Goal: Transaction & Acquisition: Purchase product/service

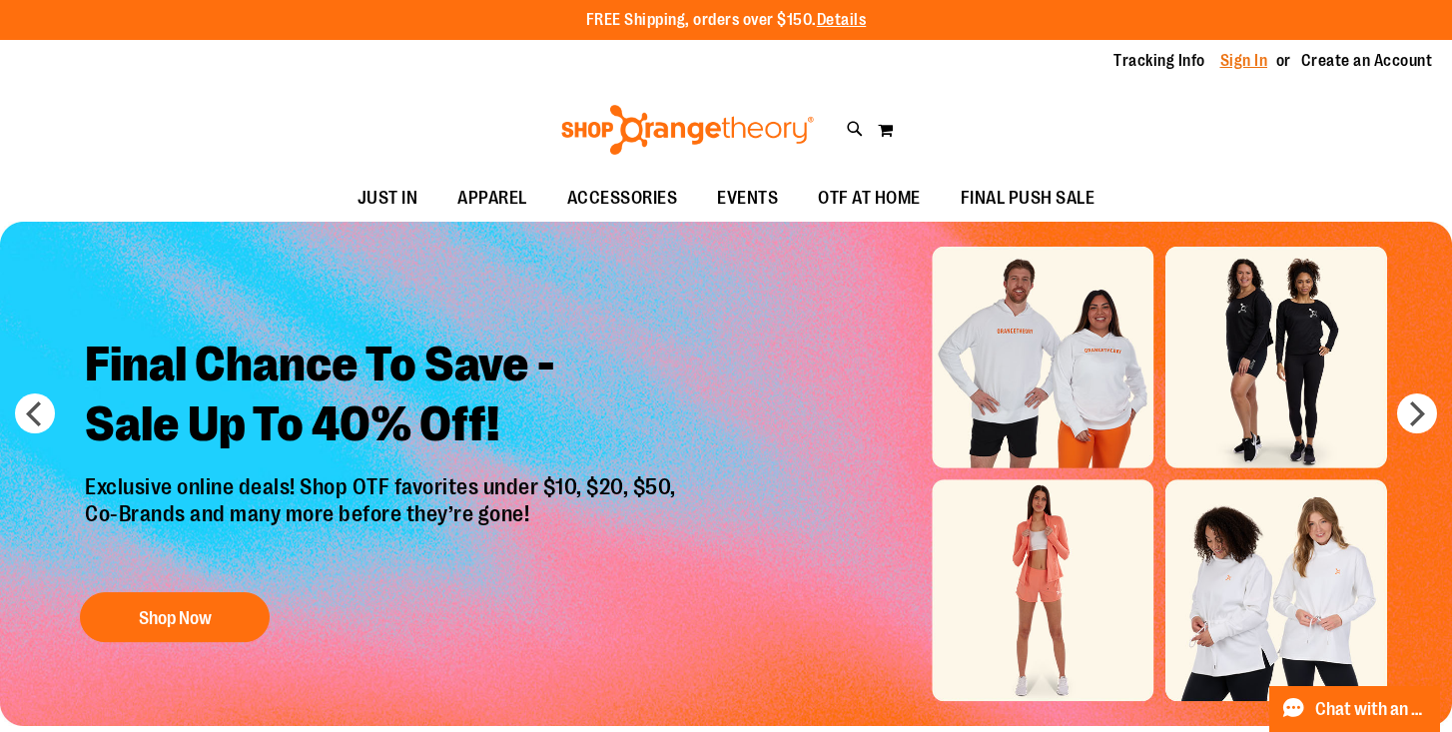
click at [1247, 60] on link "Sign In" at bounding box center [1244, 61] width 48 height 22
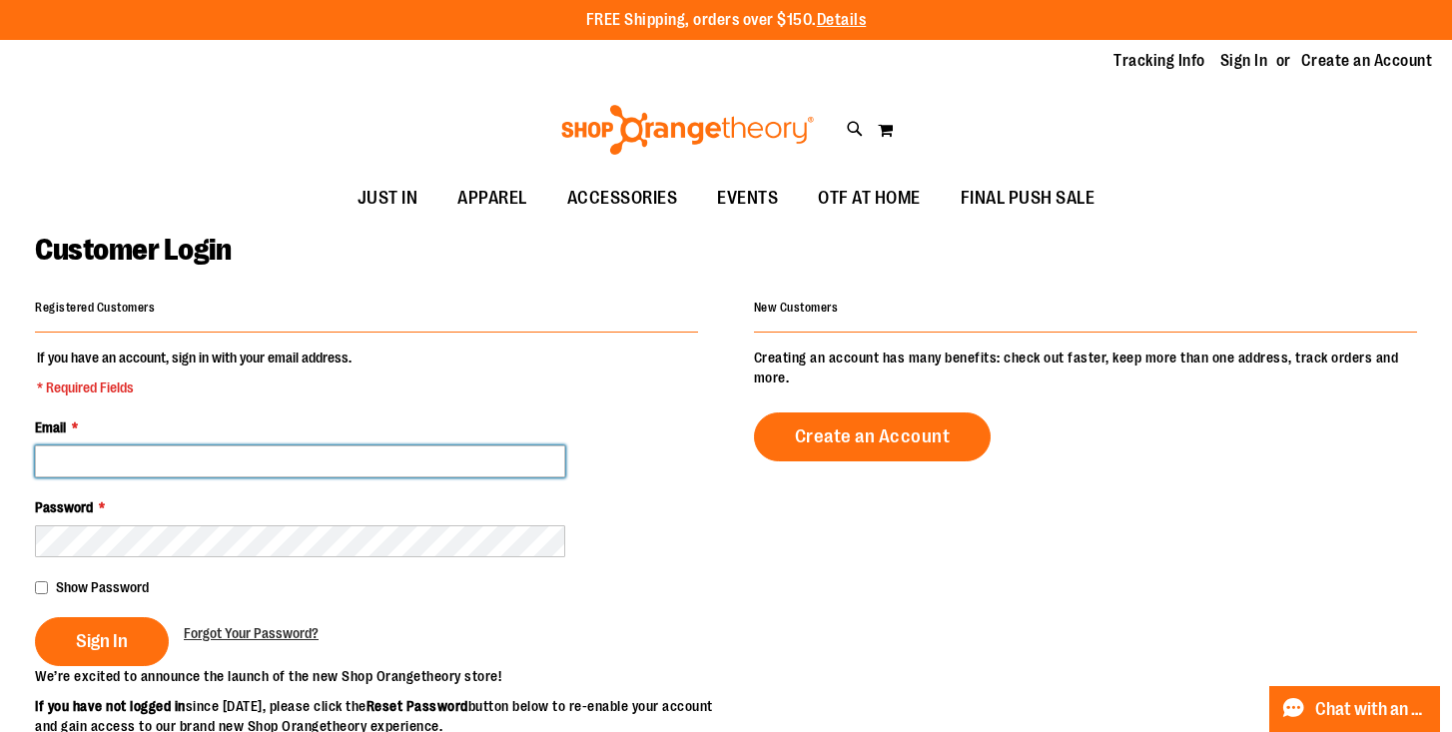
click at [182, 457] on input "Email *" at bounding box center [300, 461] width 530 height 32
type input "**********"
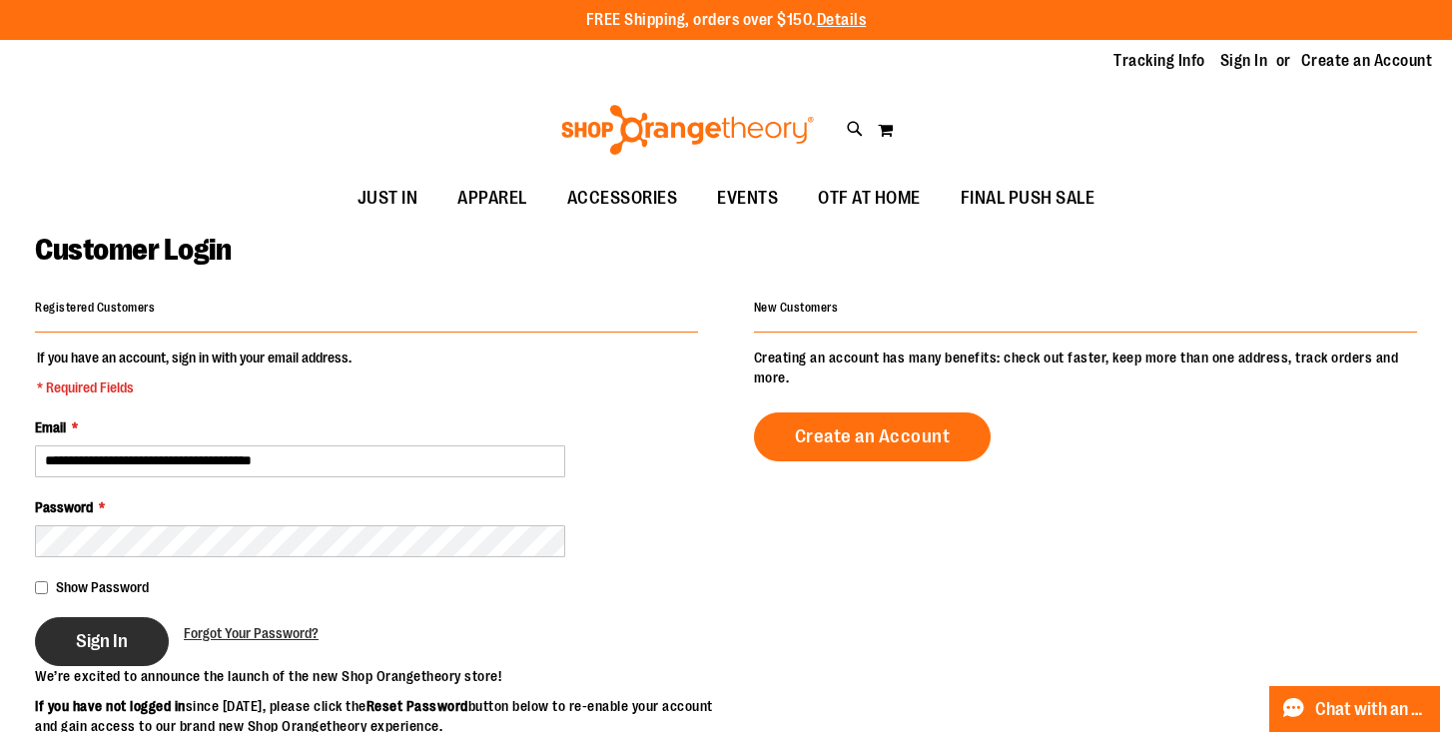
click at [79, 650] on span "Sign In" at bounding box center [102, 641] width 52 height 22
click at [72, 658] on div "Sign In" at bounding box center [109, 641] width 149 height 49
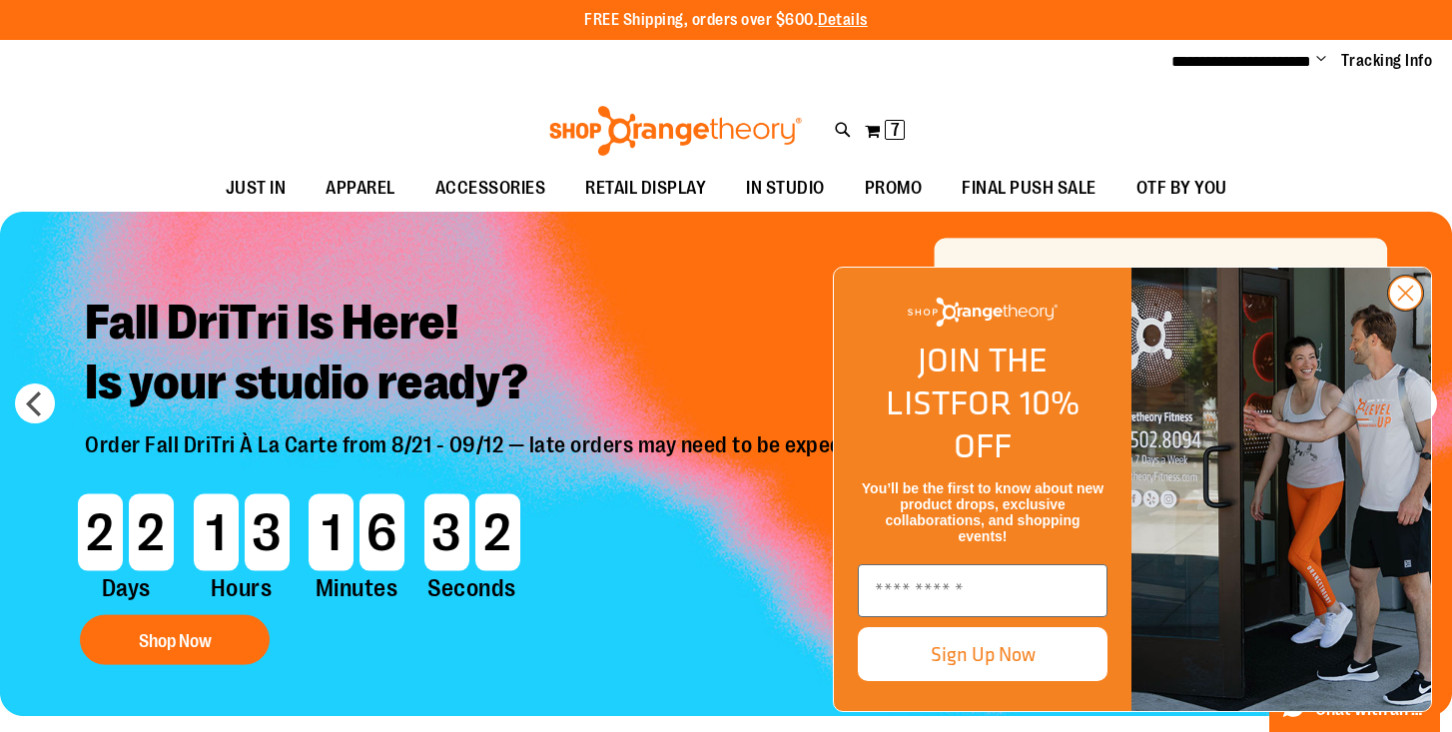
click at [1418, 309] on circle "Close dialog" at bounding box center [1405, 293] width 33 height 33
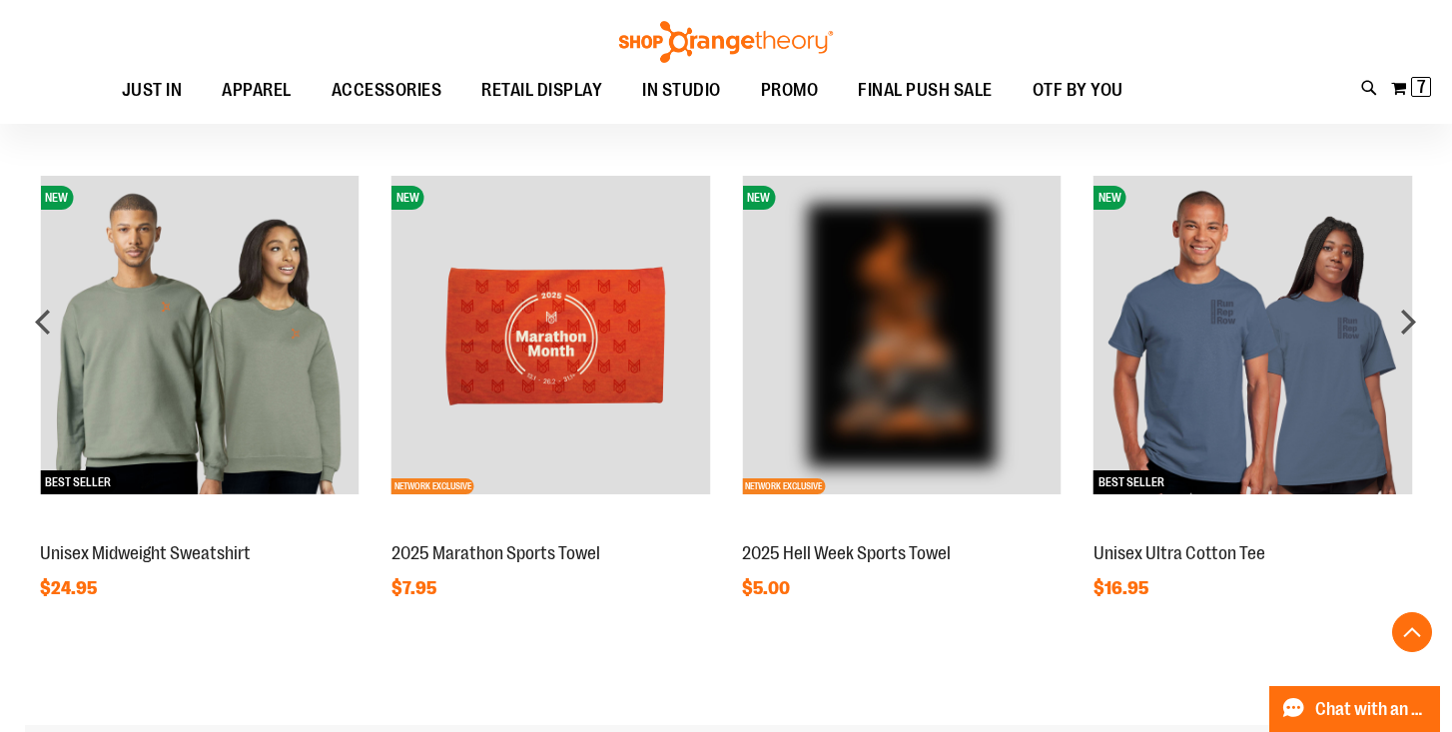
scroll to position [1990, 0]
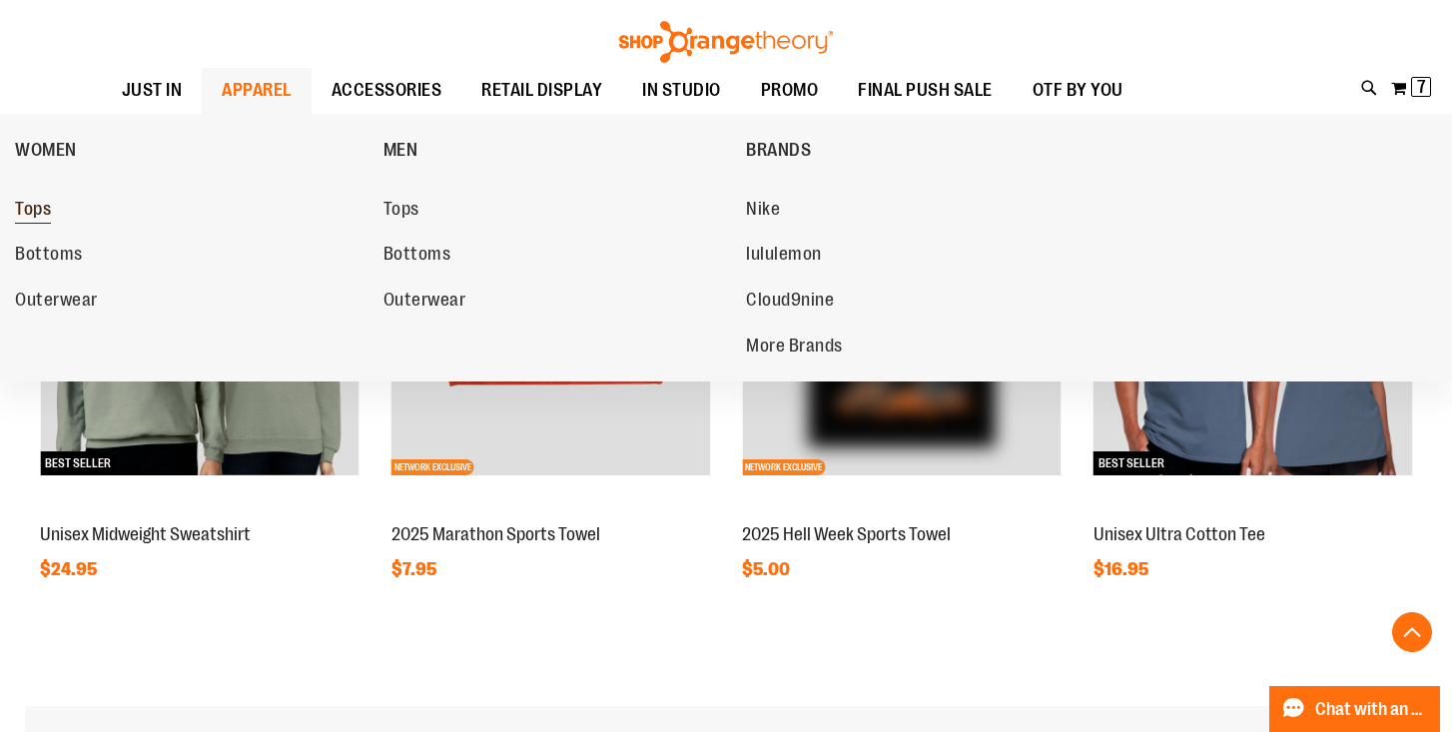
click at [48, 209] on span "Tops" at bounding box center [33, 211] width 36 height 25
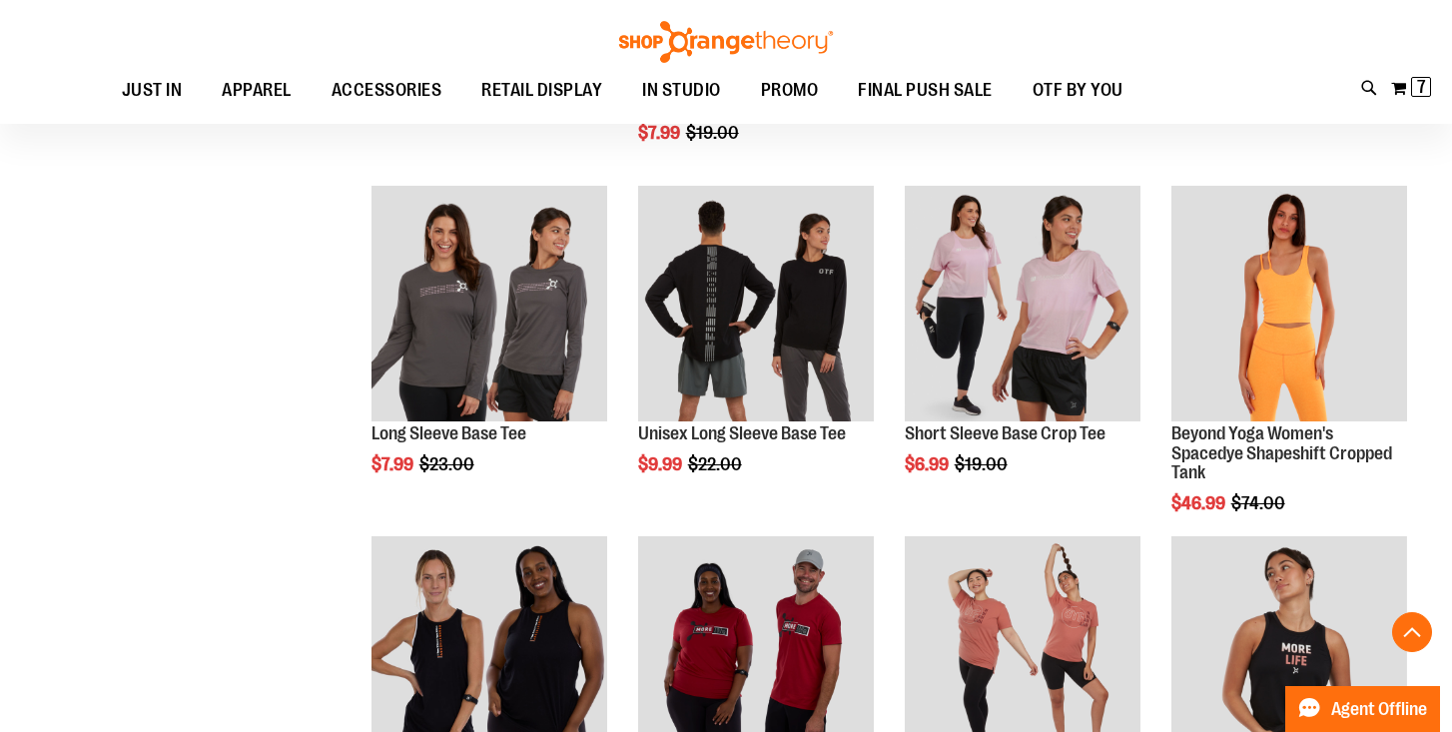
scroll to position [338, 0]
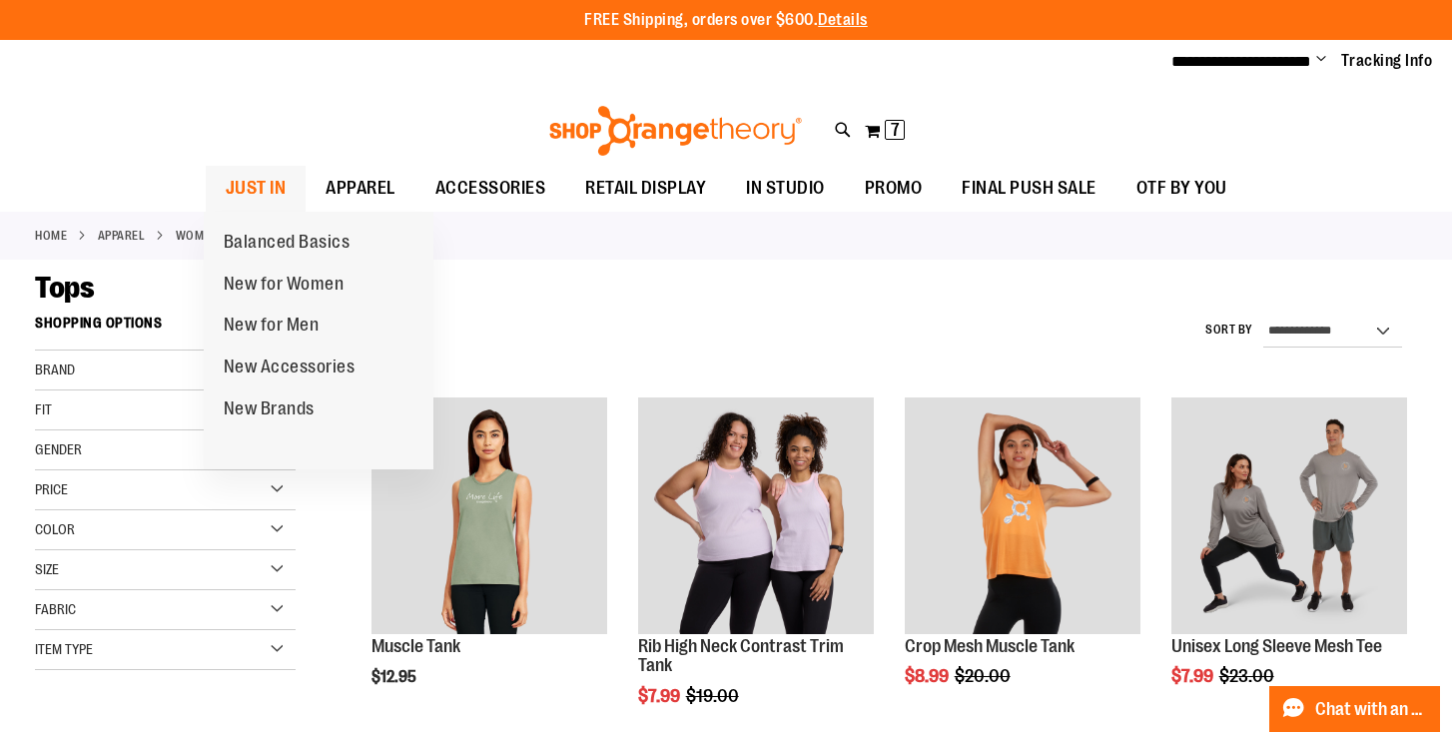
click at [278, 179] on span "JUST IN" at bounding box center [256, 188] width 61 height 45
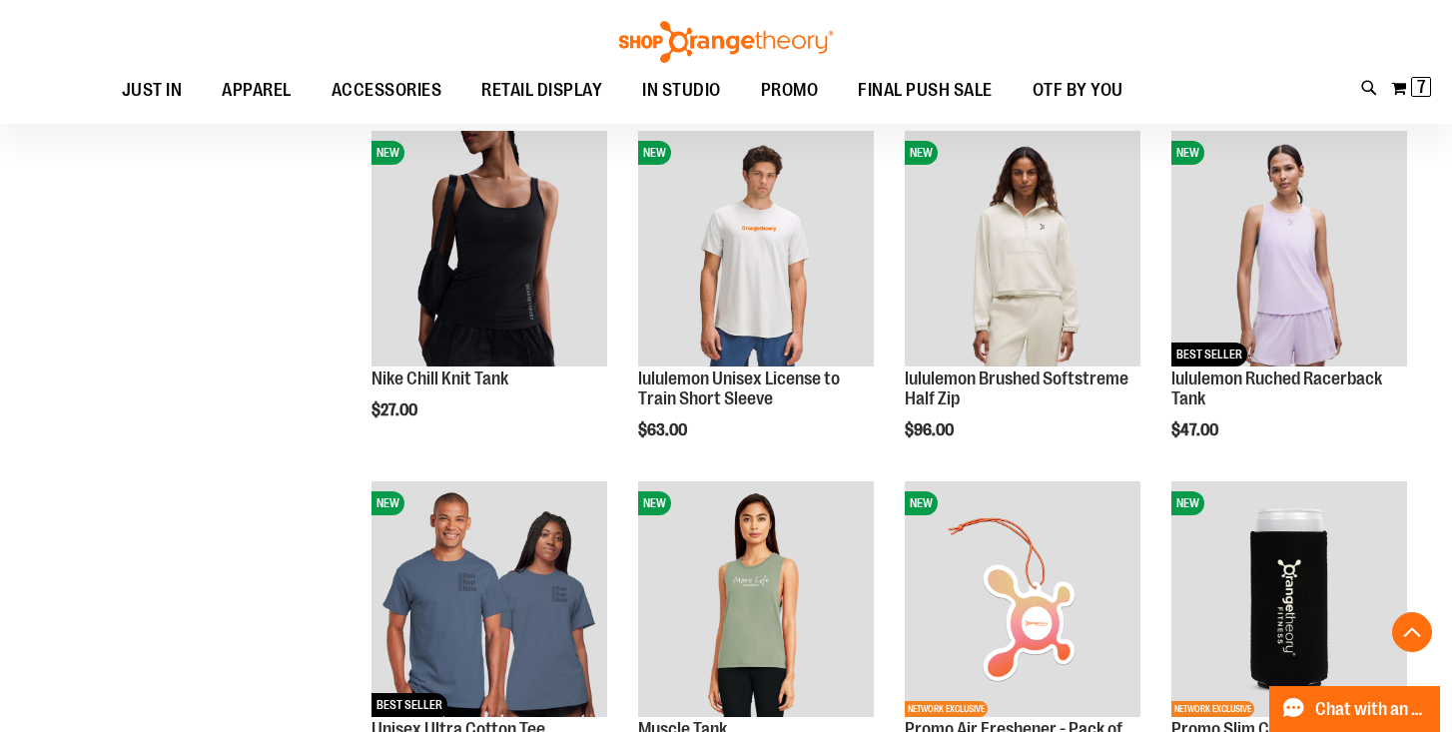
scroll to position [1669, 0]
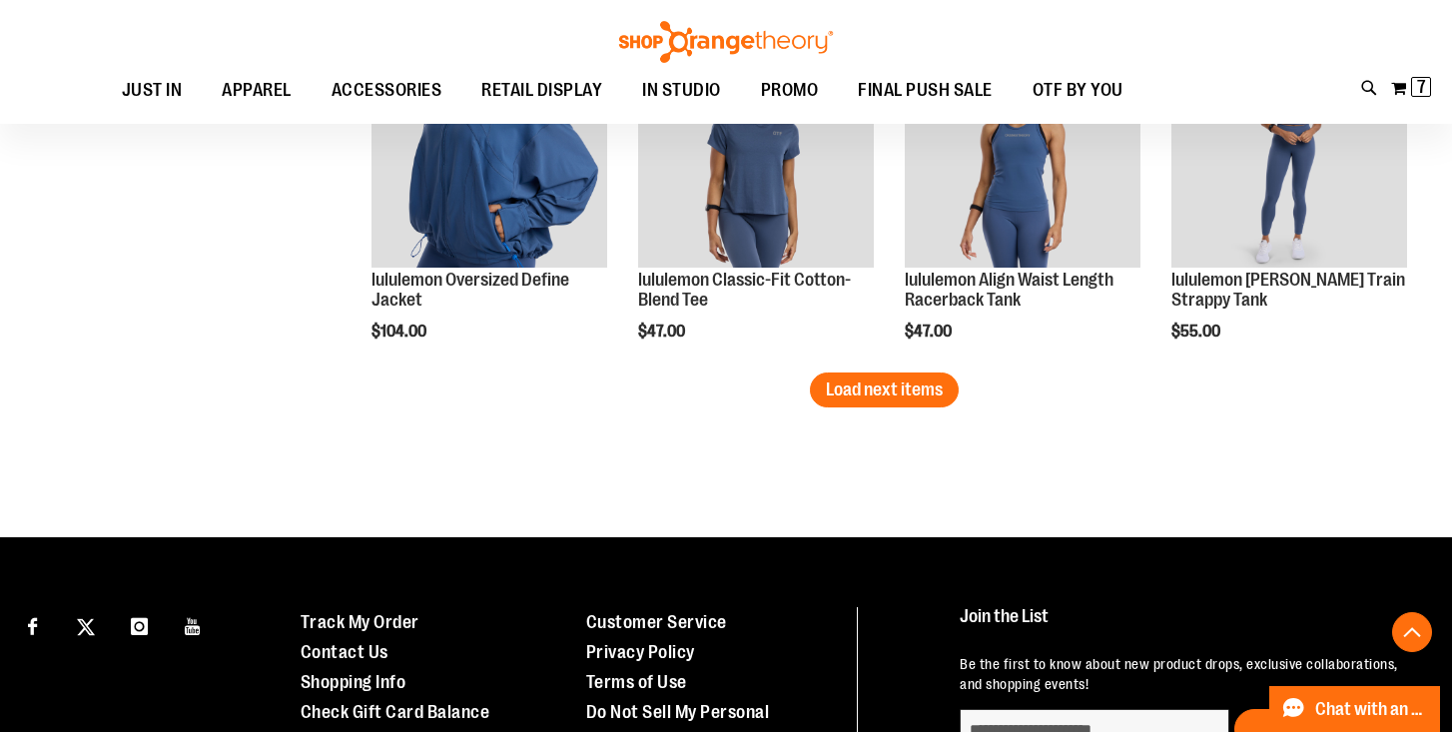
scroll to position [3200, 0]
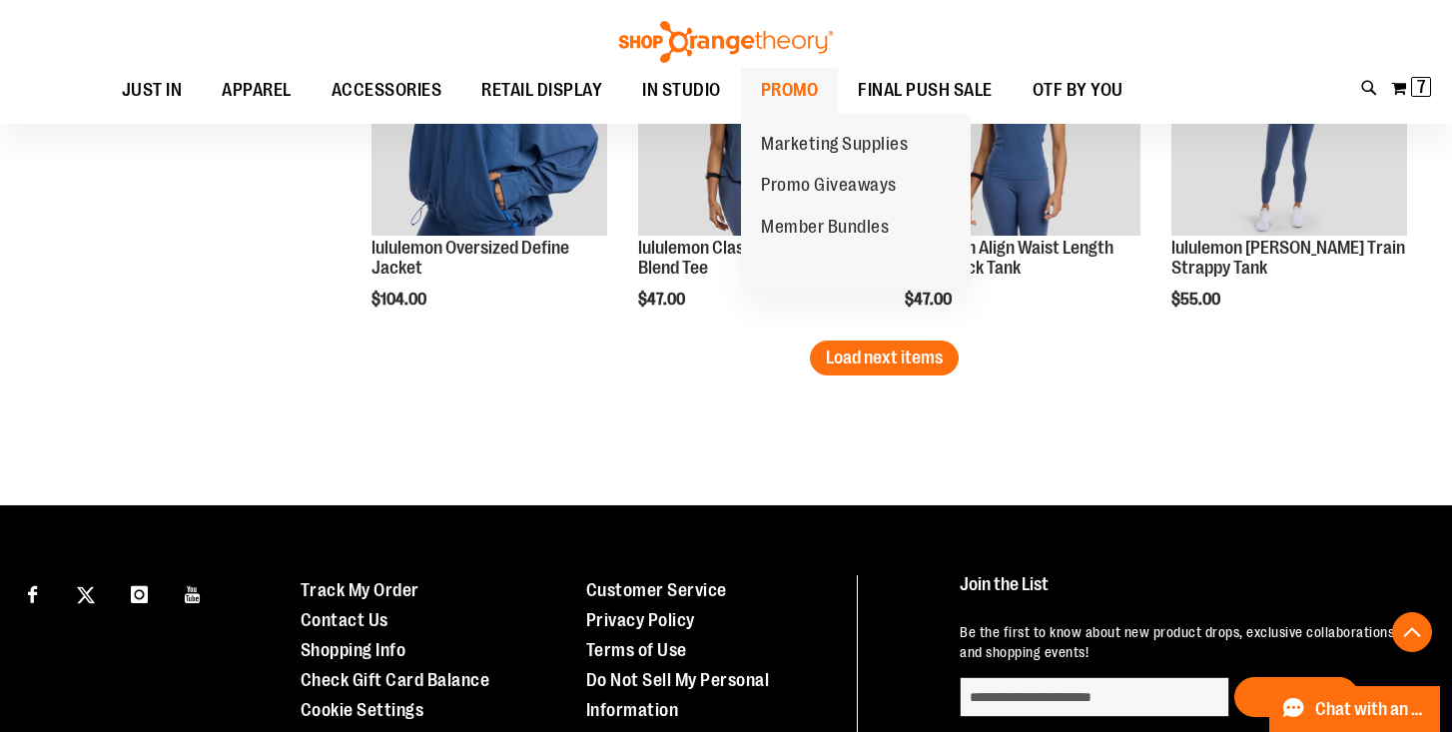
click at [777, 87] on span "PROMO" at bounding box center [790, 90] width 58 height 45
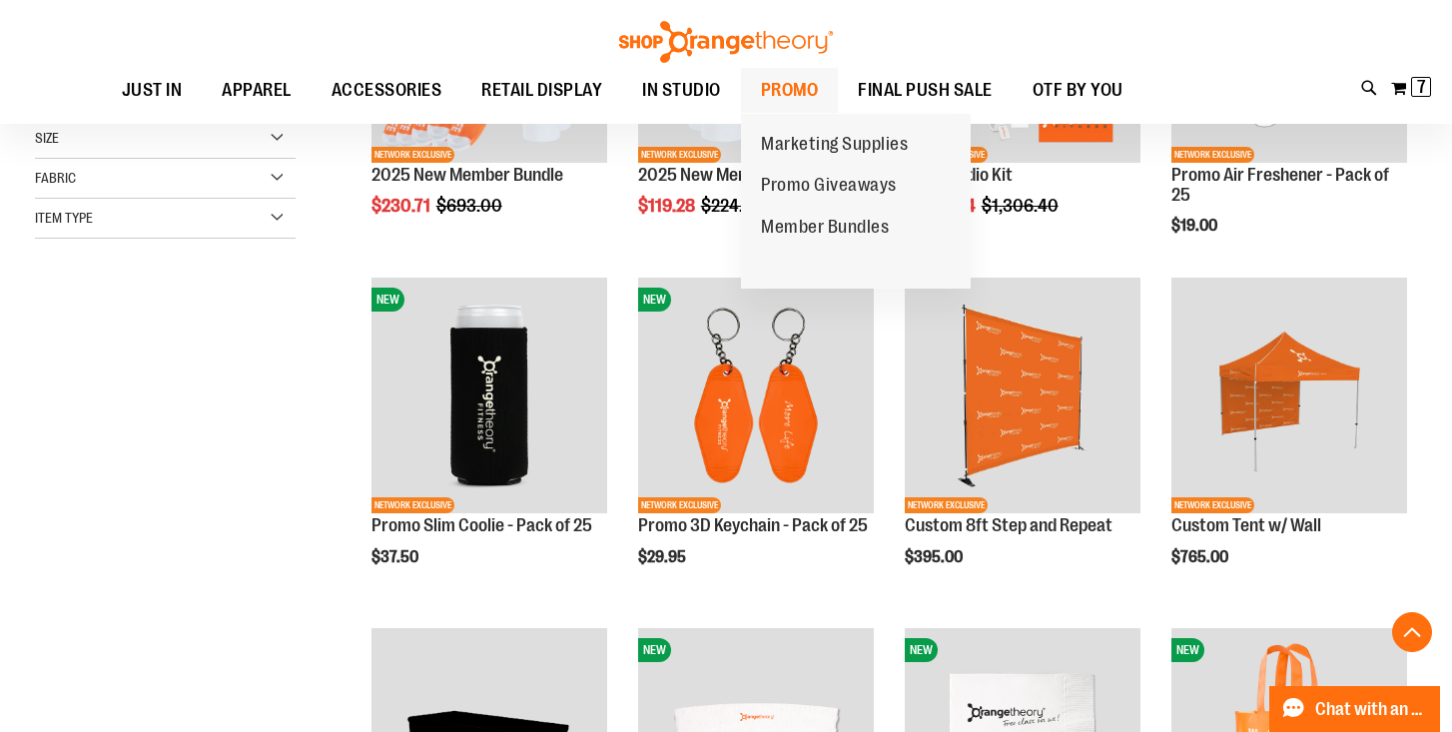
scroll to position [300, 0]
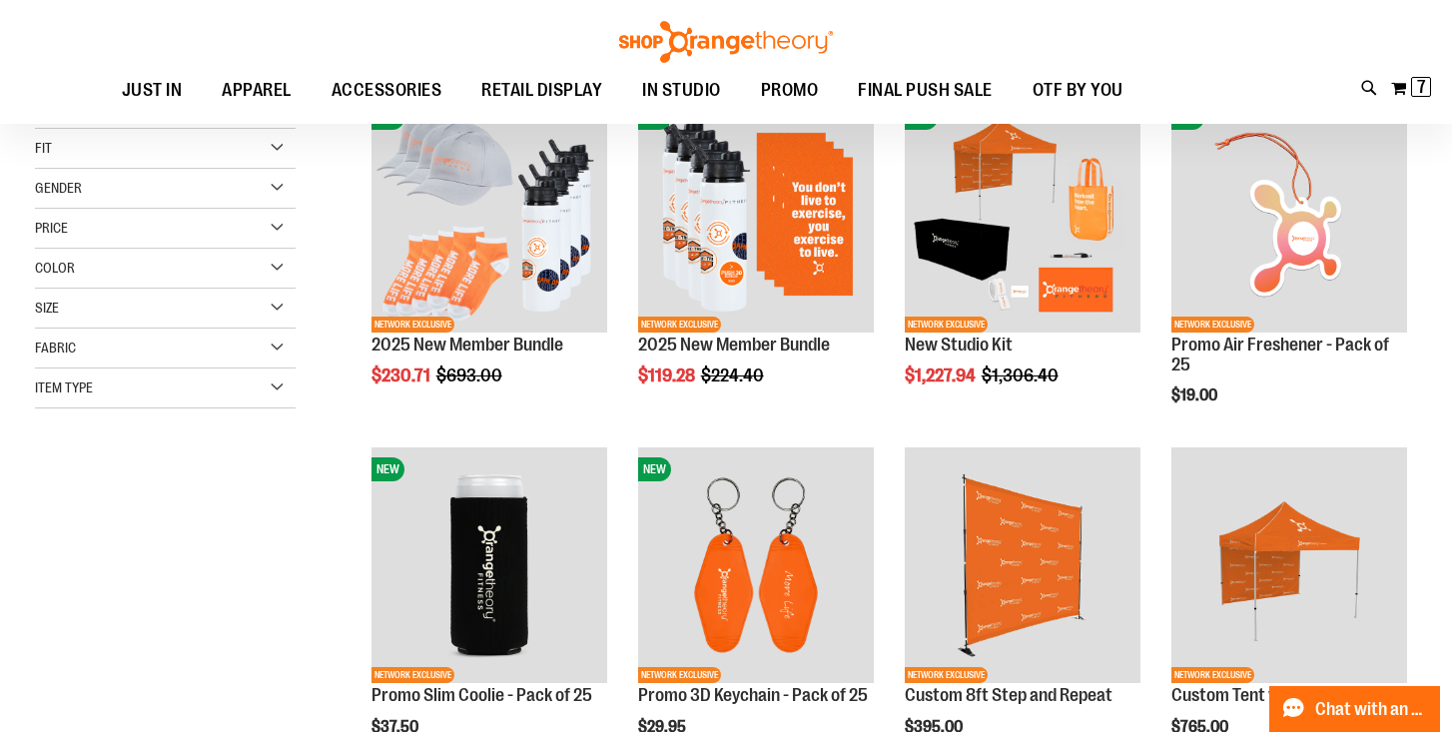
click at [704, 50] on img at bounding box center [726, 42] width 220 height 42
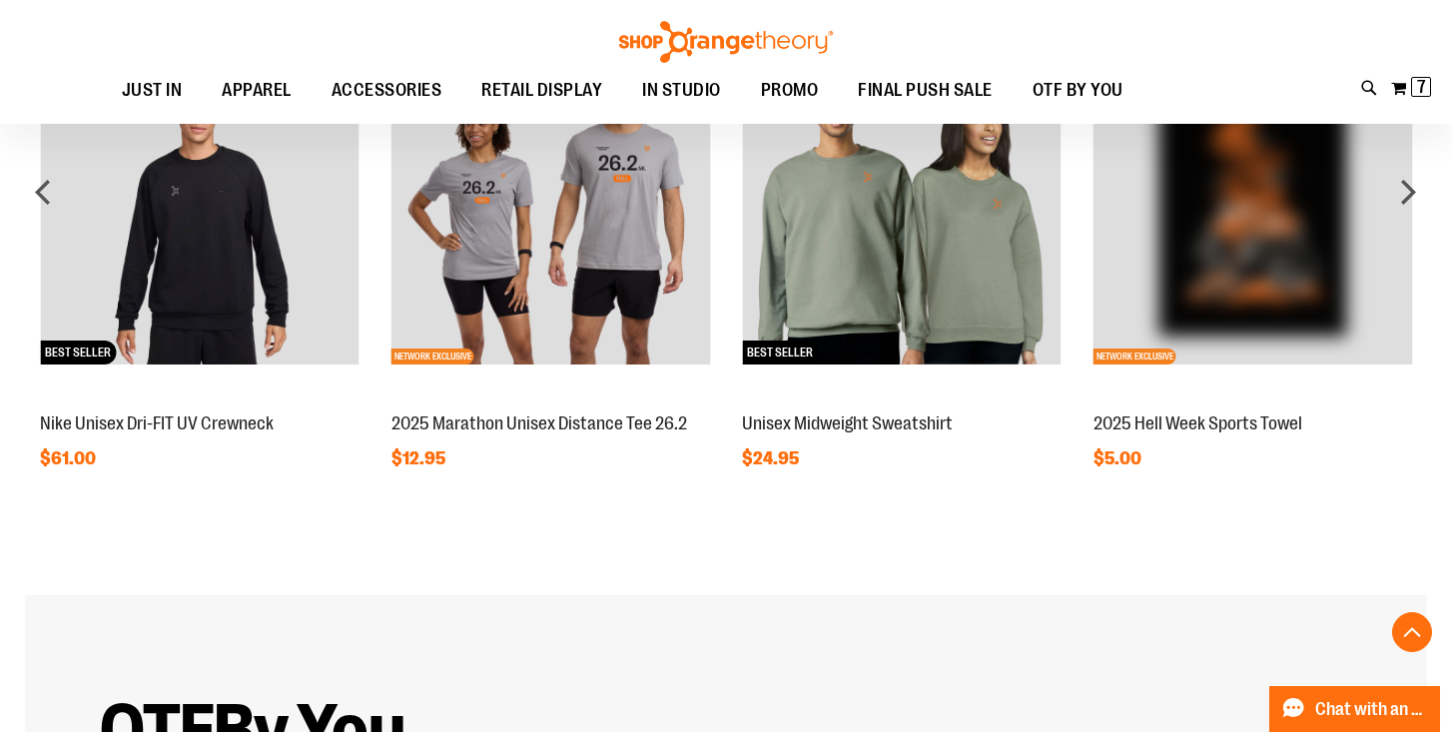
scroll to position [2074, 0]
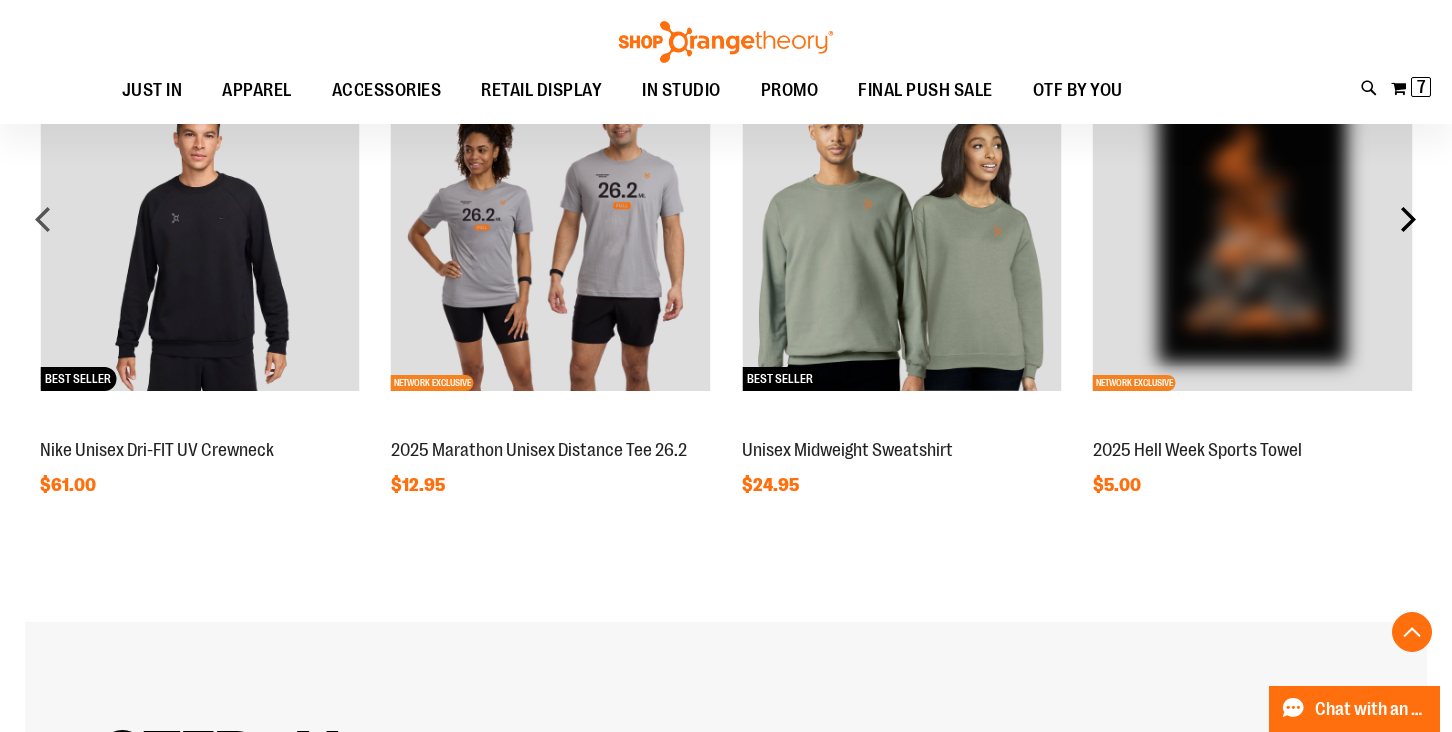
click at [1415, 228] on div "next" at bounding box center [1408, 219] width 40 height 40
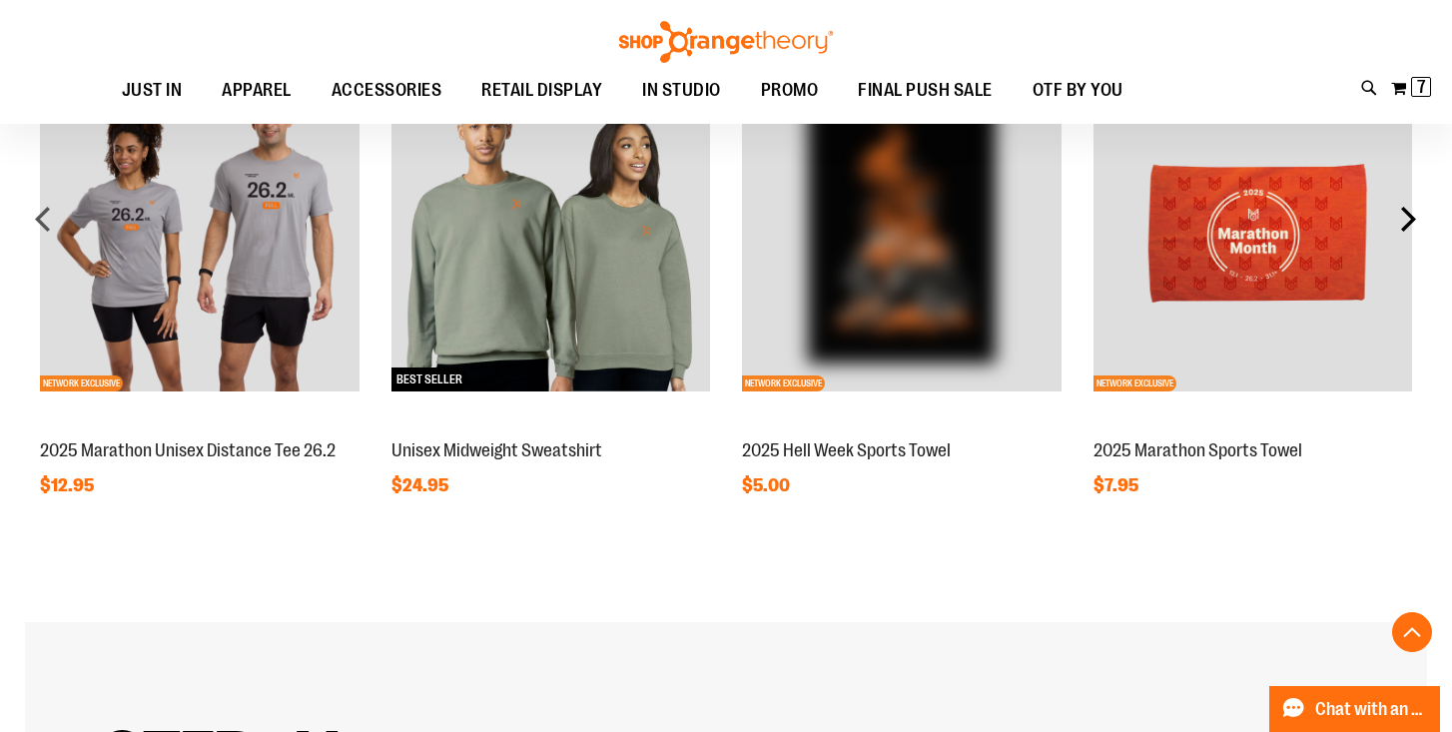
click at [1415, 228] on div "next" at bounding box center [1408, 219] width 40 height 40
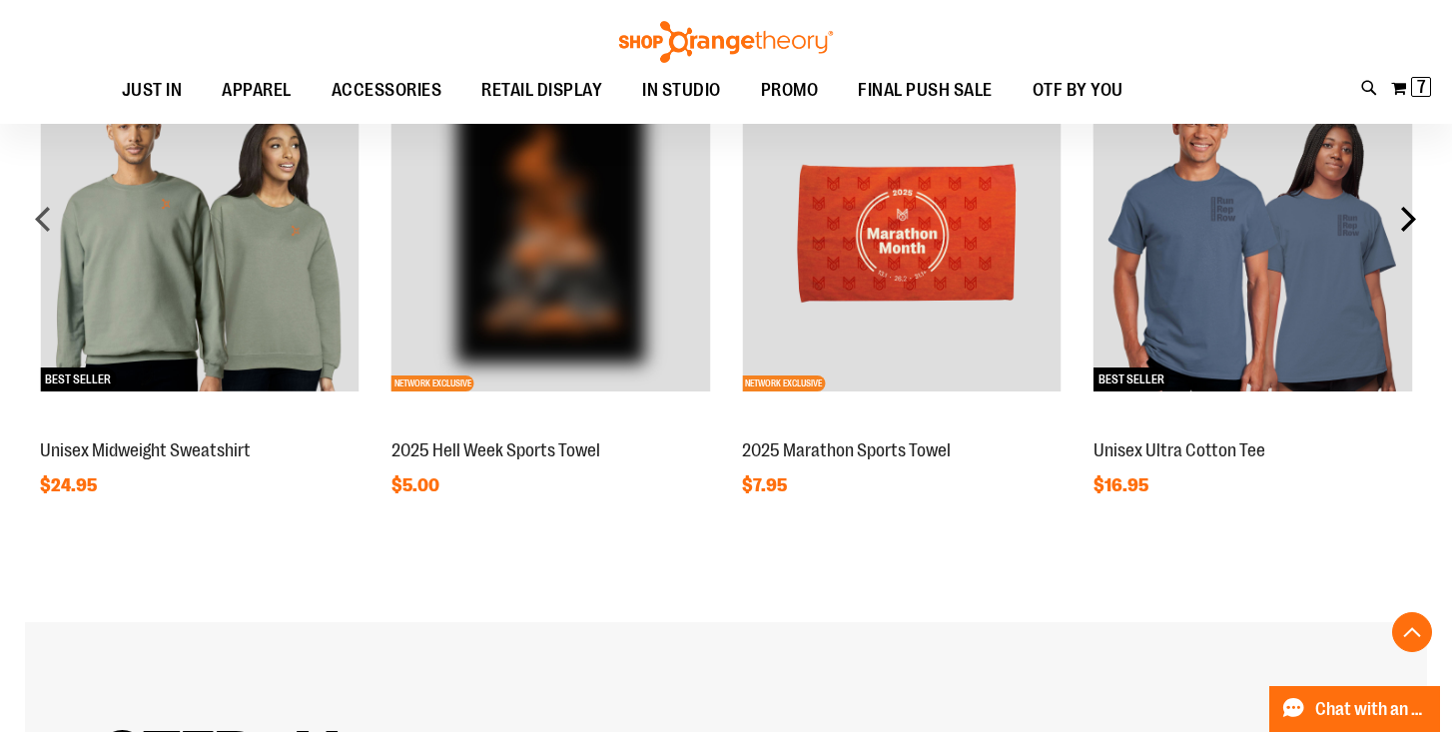
click at [1415, 227] on div "next" at bounding box center [1408, 219] width 40 height 40
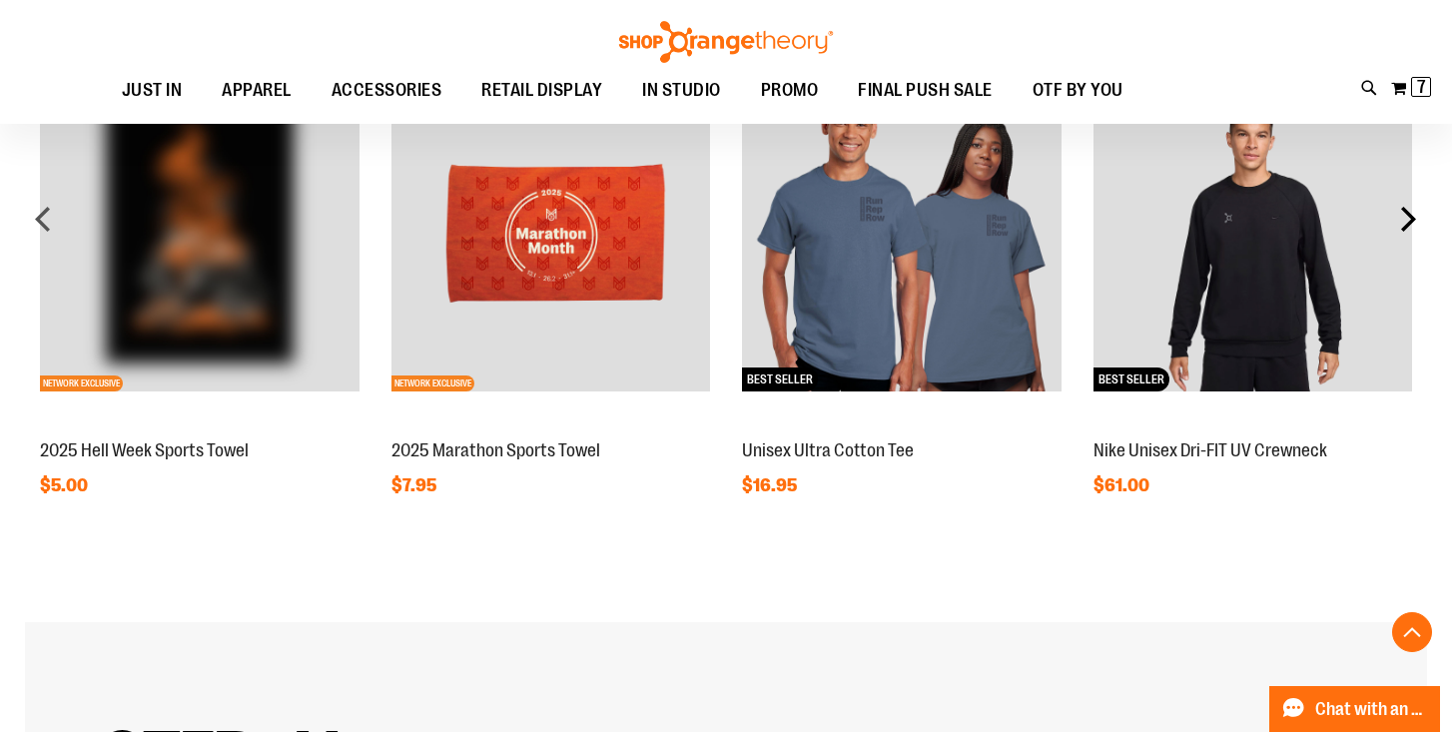
click at [1415, 227] on div "next" at bounding box center [1408, 219] width 40 height 40
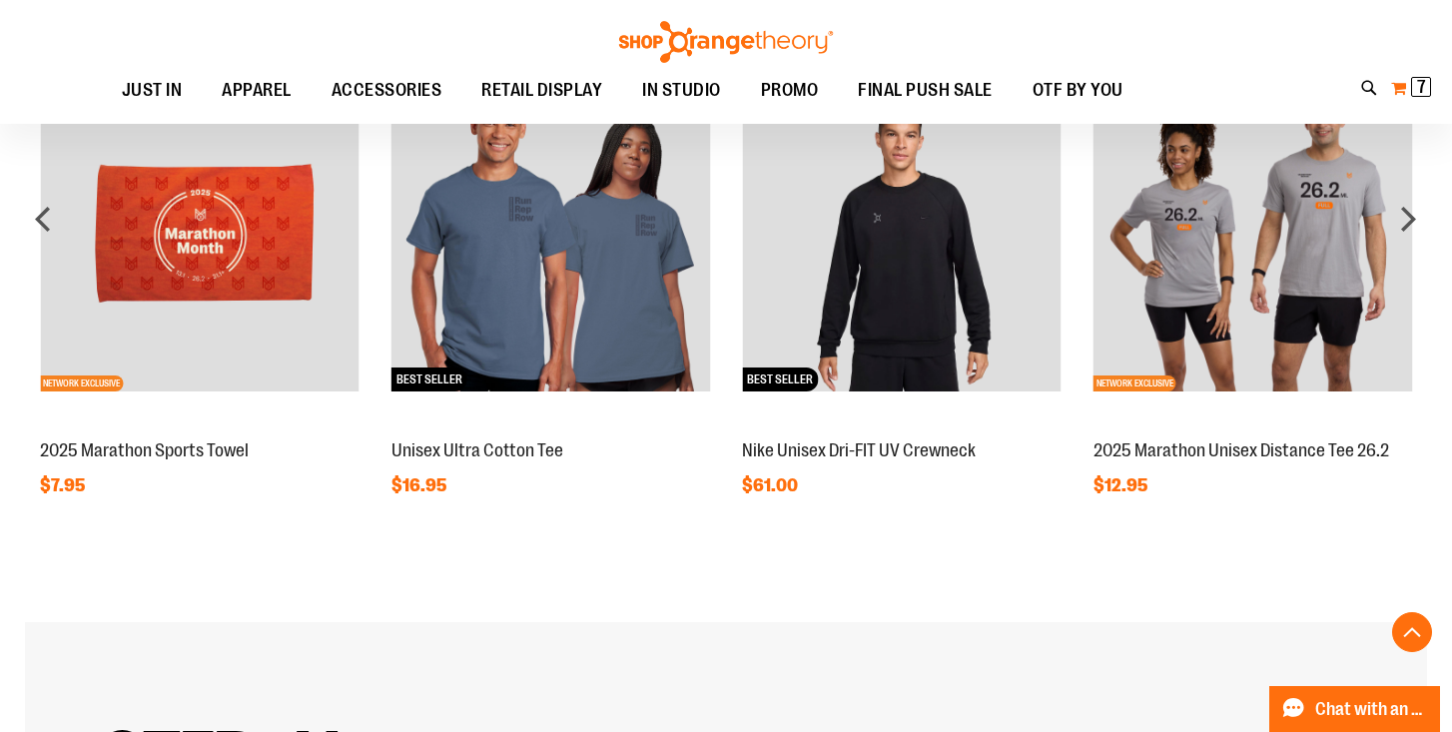
click at [1427, 85] on span "7 7 items" at bounding box center [1421, 87] width 20 height 20
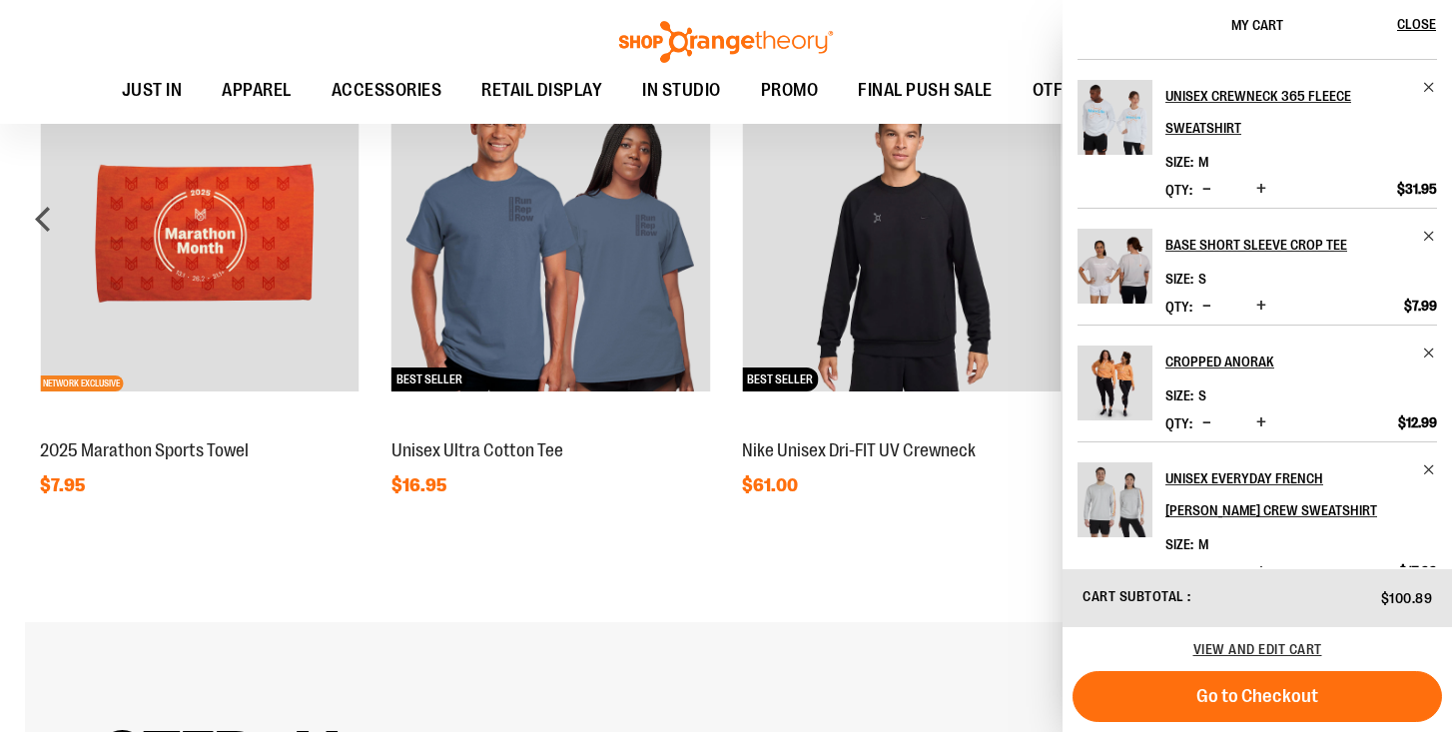
scroll to position [406, 0]
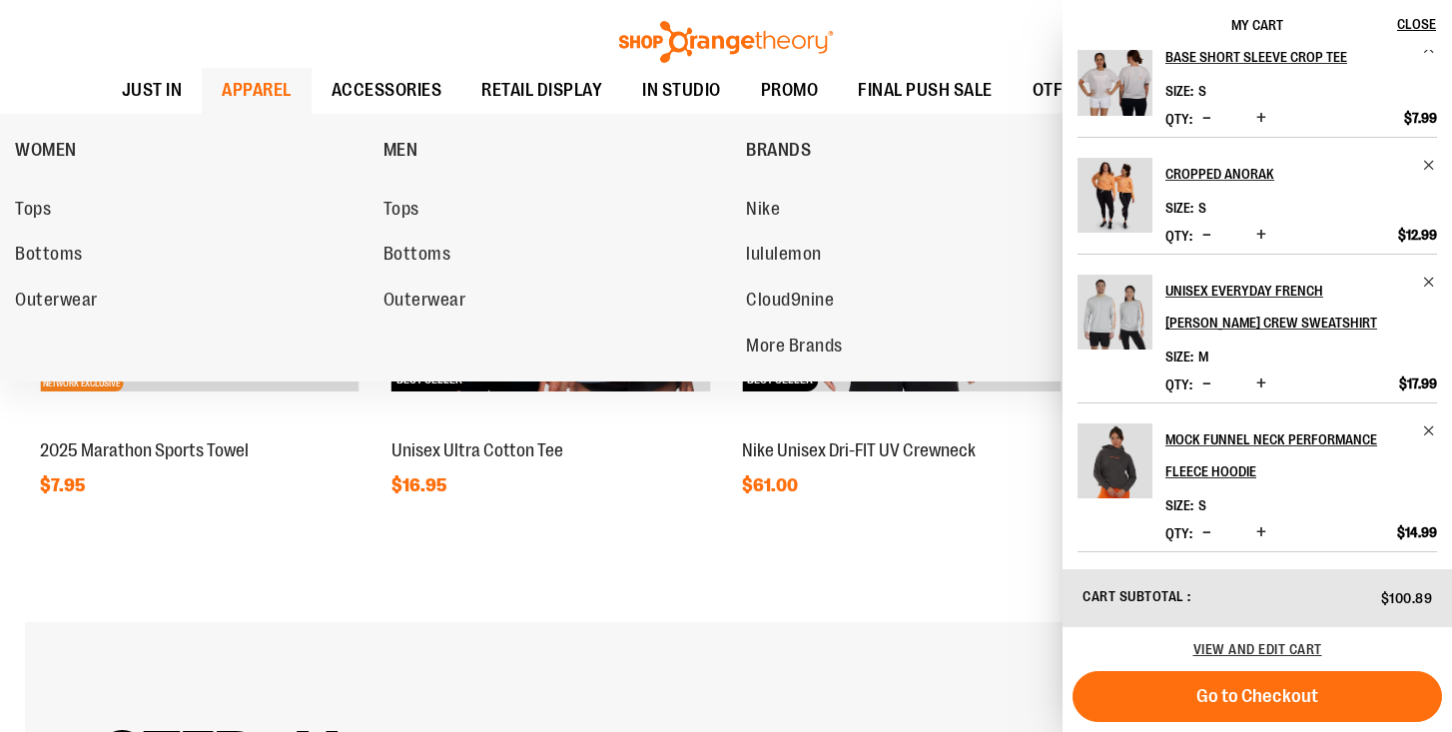
click at [236, 78] on span "APPAREL" at bounding box center [257, 90] width 70 height 45
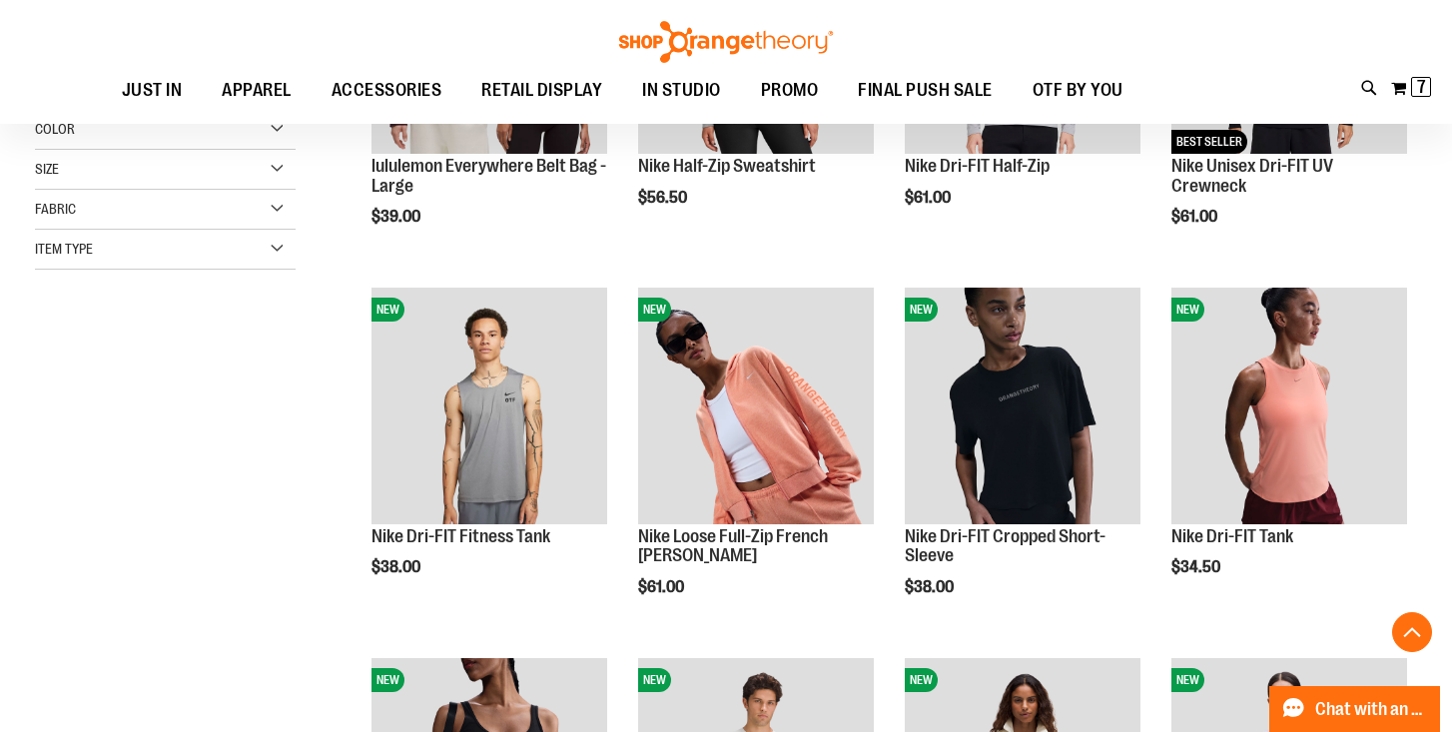
scroll to position [481, 0]
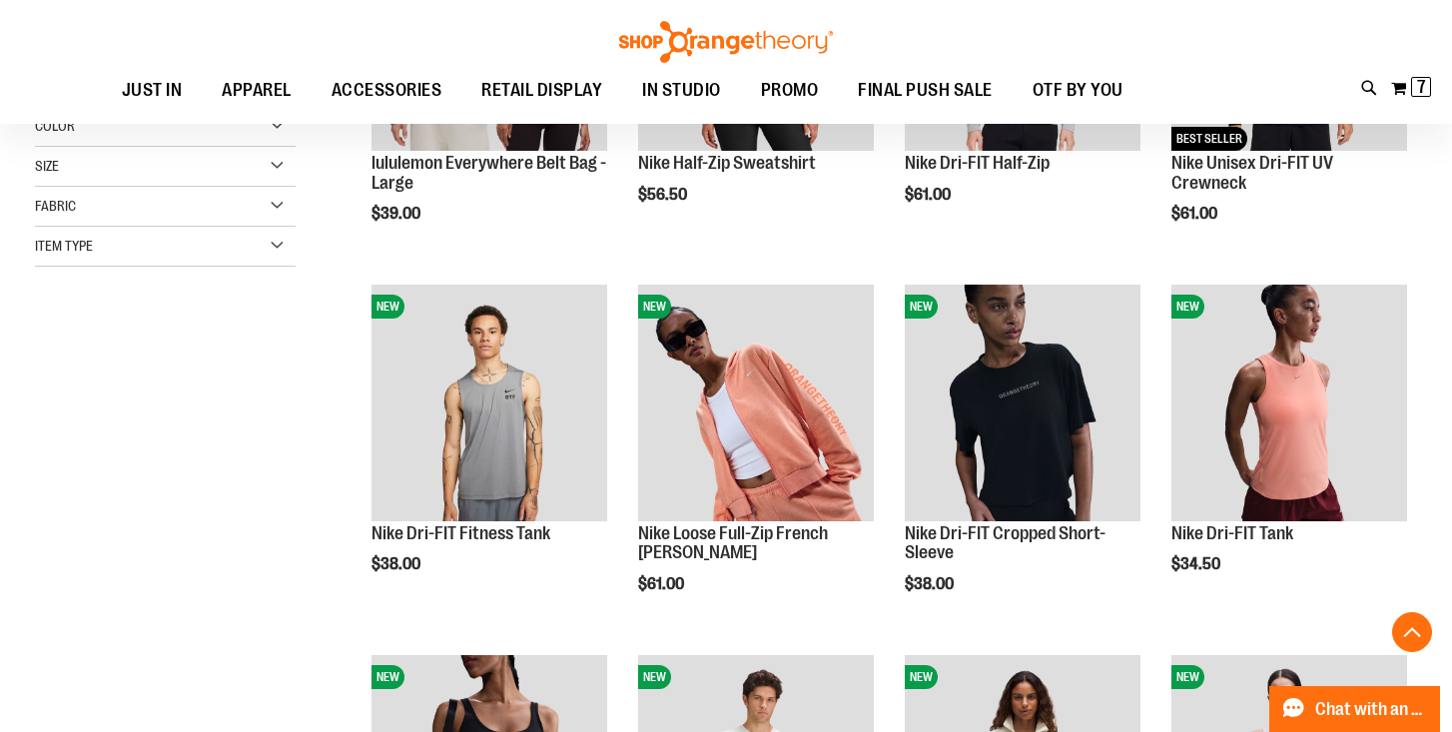
click at [176, 586] on div "**********" at bounding box center [726, 478] width 1382 height 1313
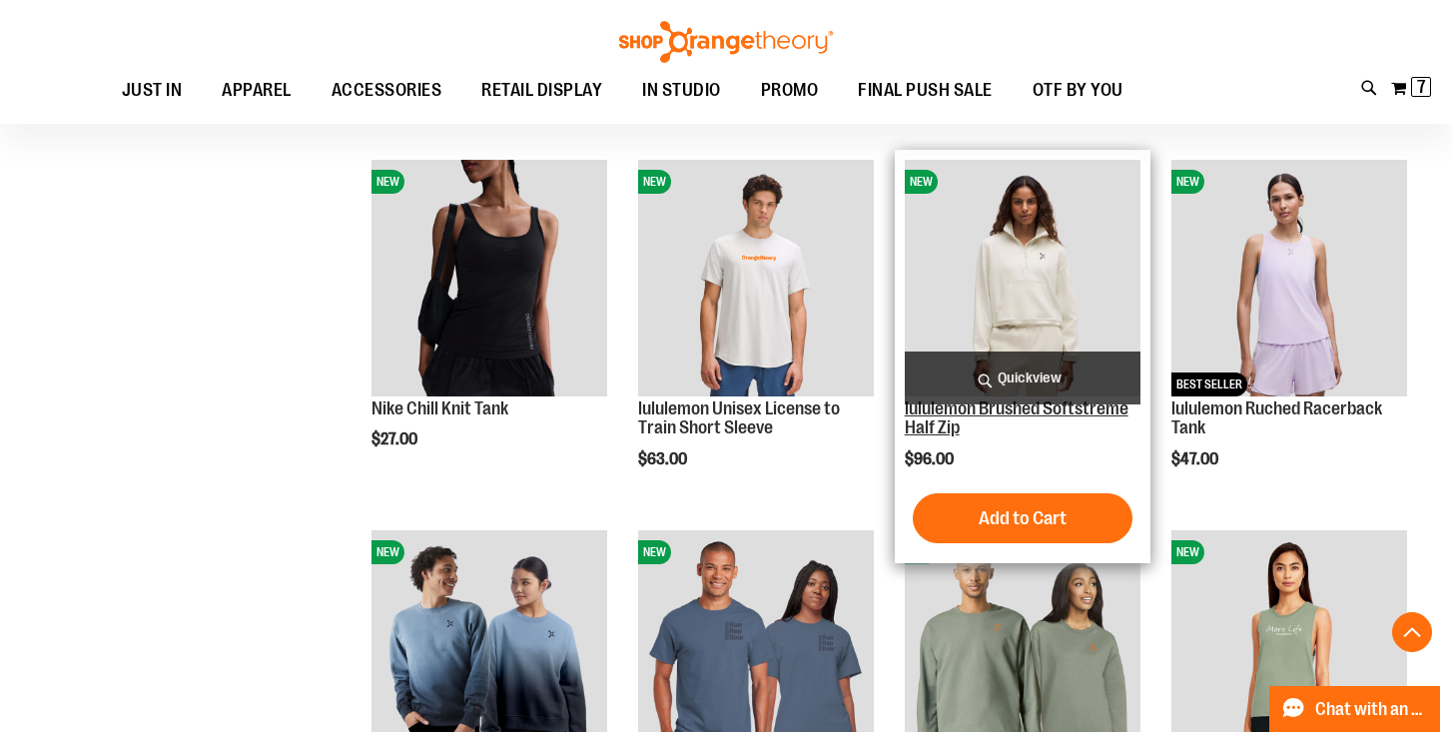
scroll to position [954, 0]
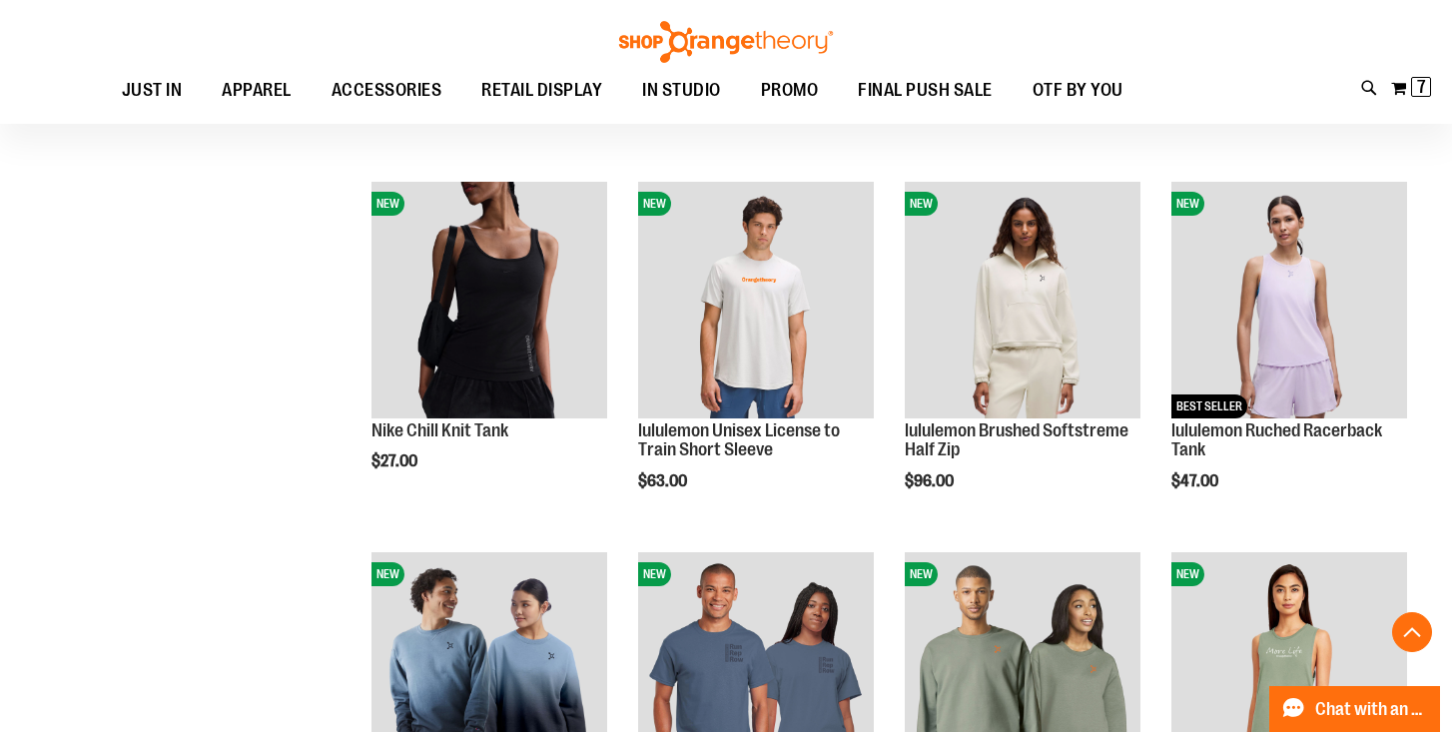
click at [259, 468] on div "**********" at bounding box center [726, 560] width 1382 height 2423
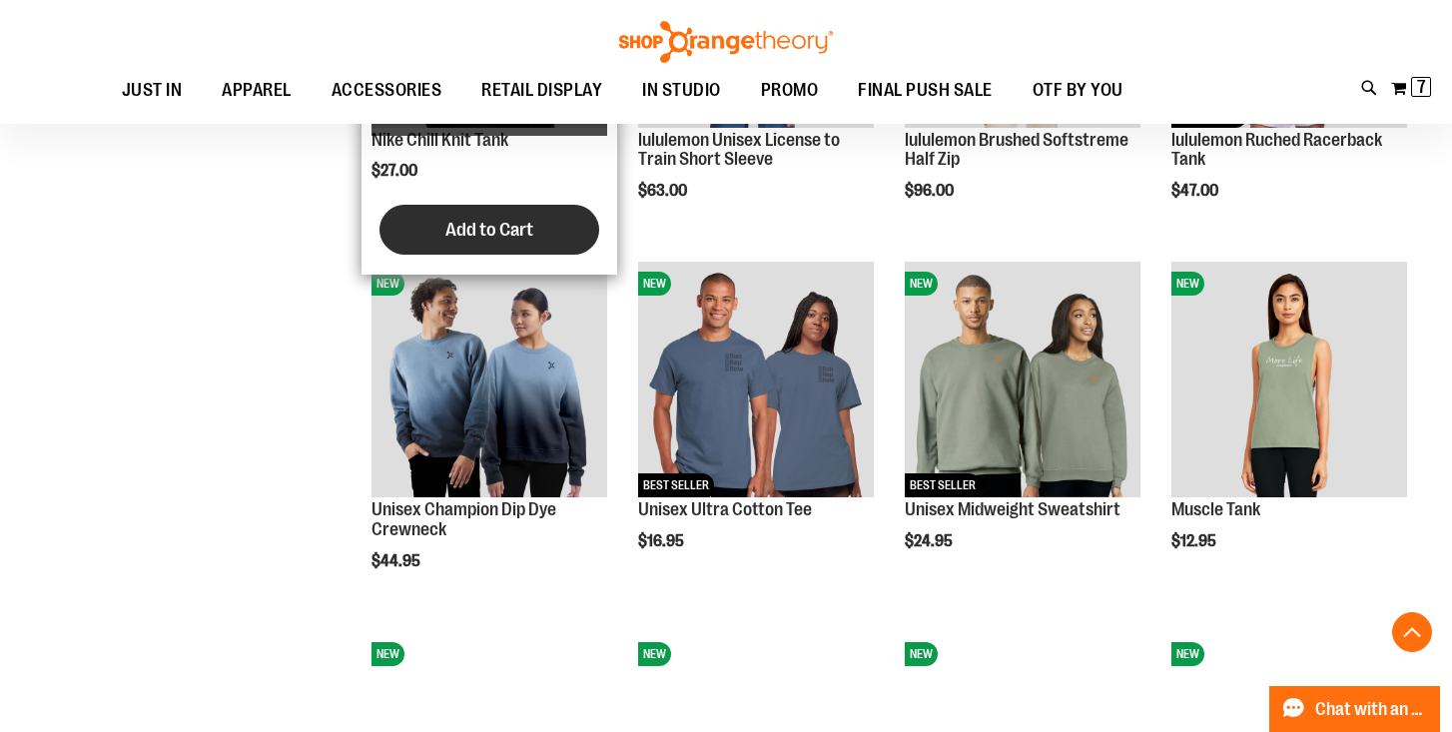
scroll to position [1244, 0]
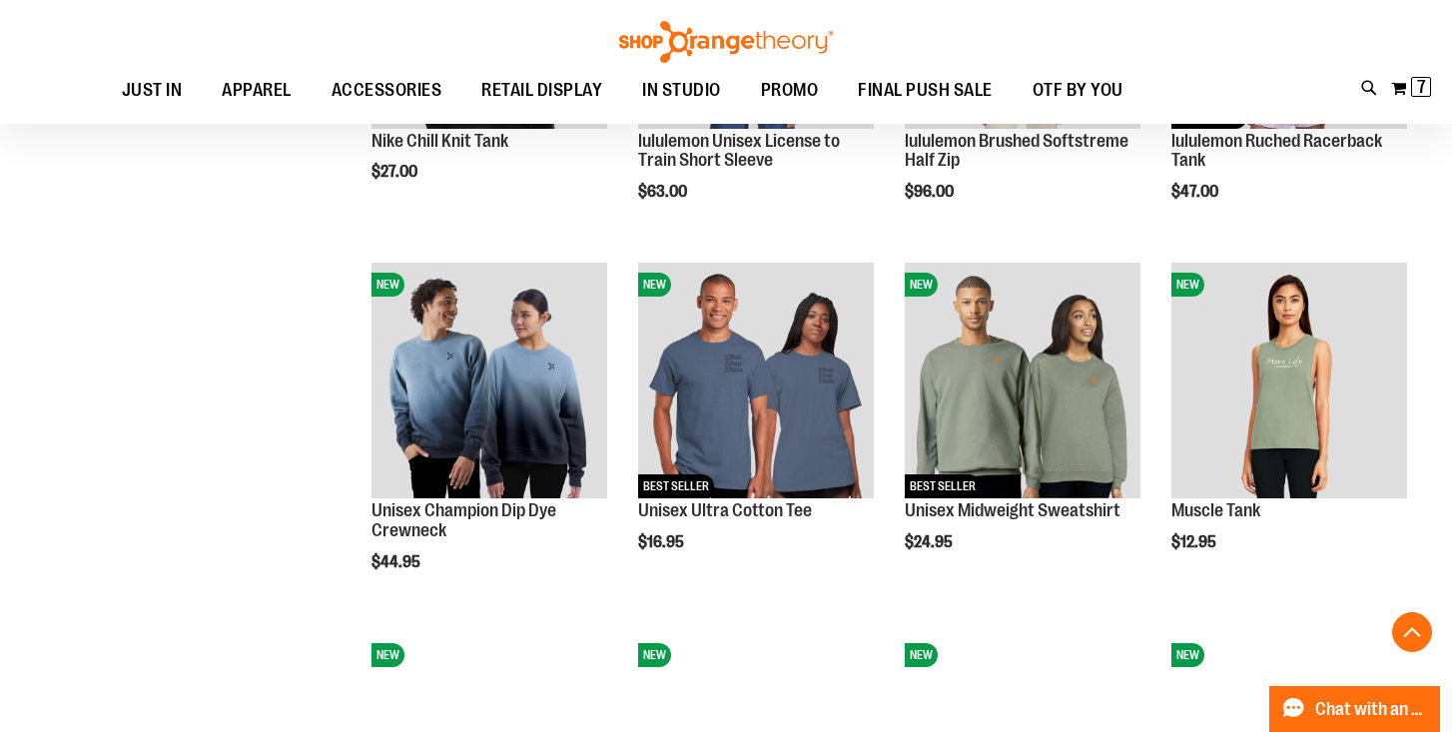
click at [231, 538] on div "**********" at bounding box center [726, 271] width 1382 height 2423
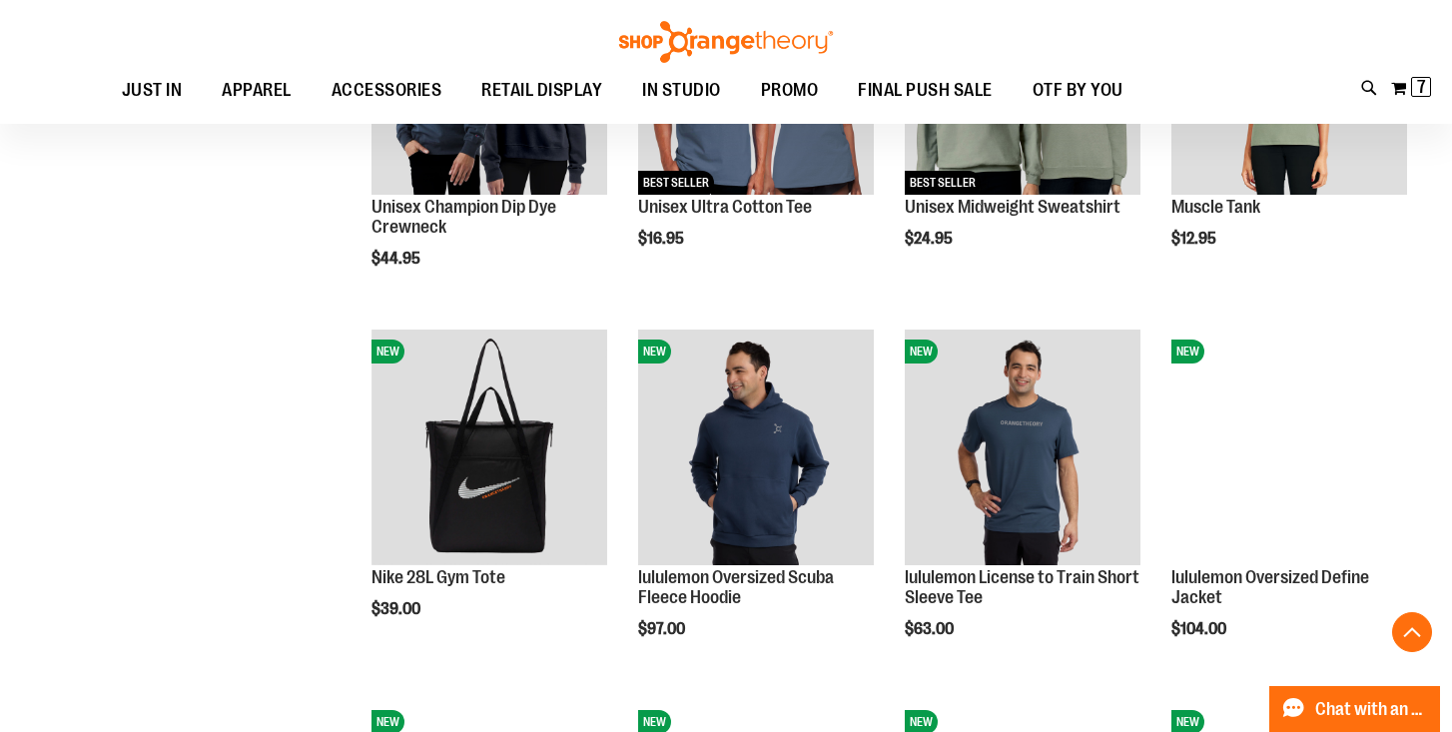
scroll to position [1693, 0]
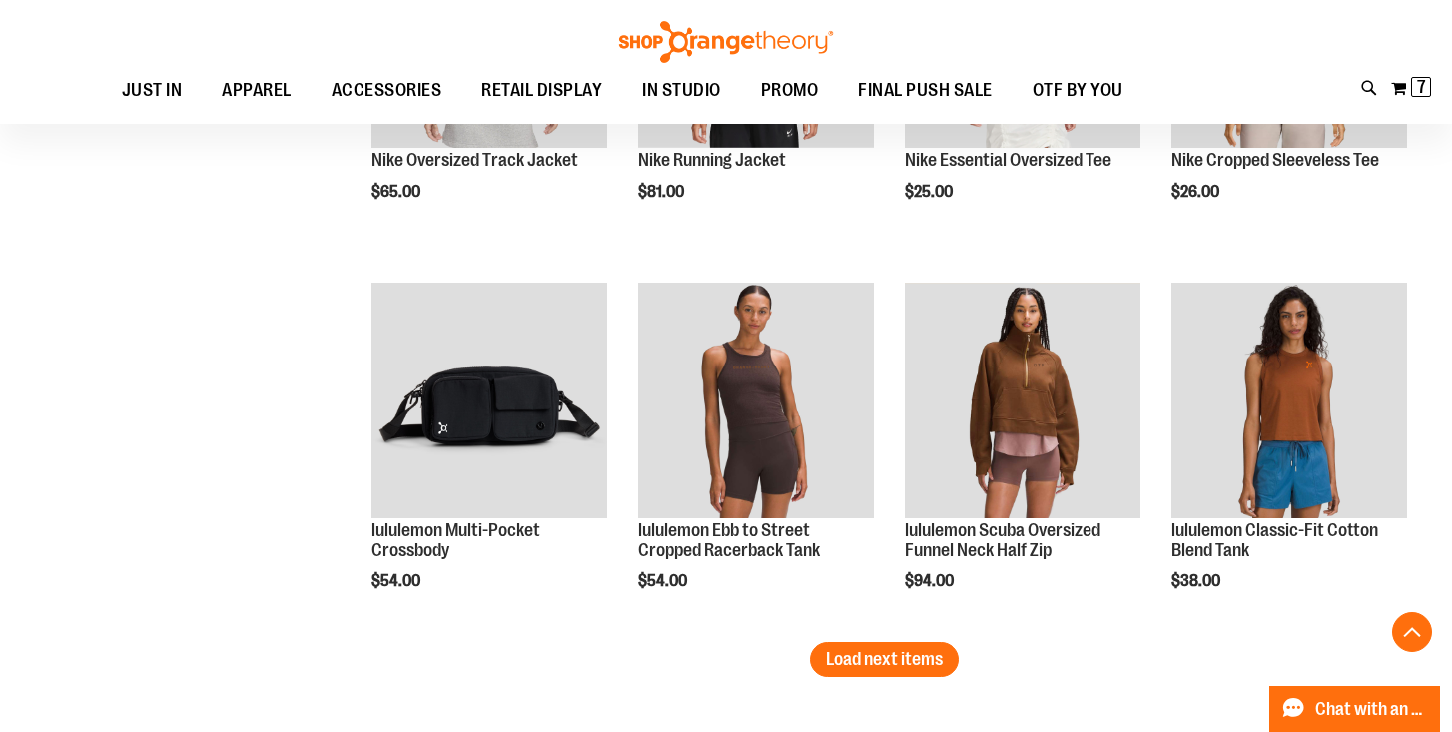
scroll to position [3329, 0]
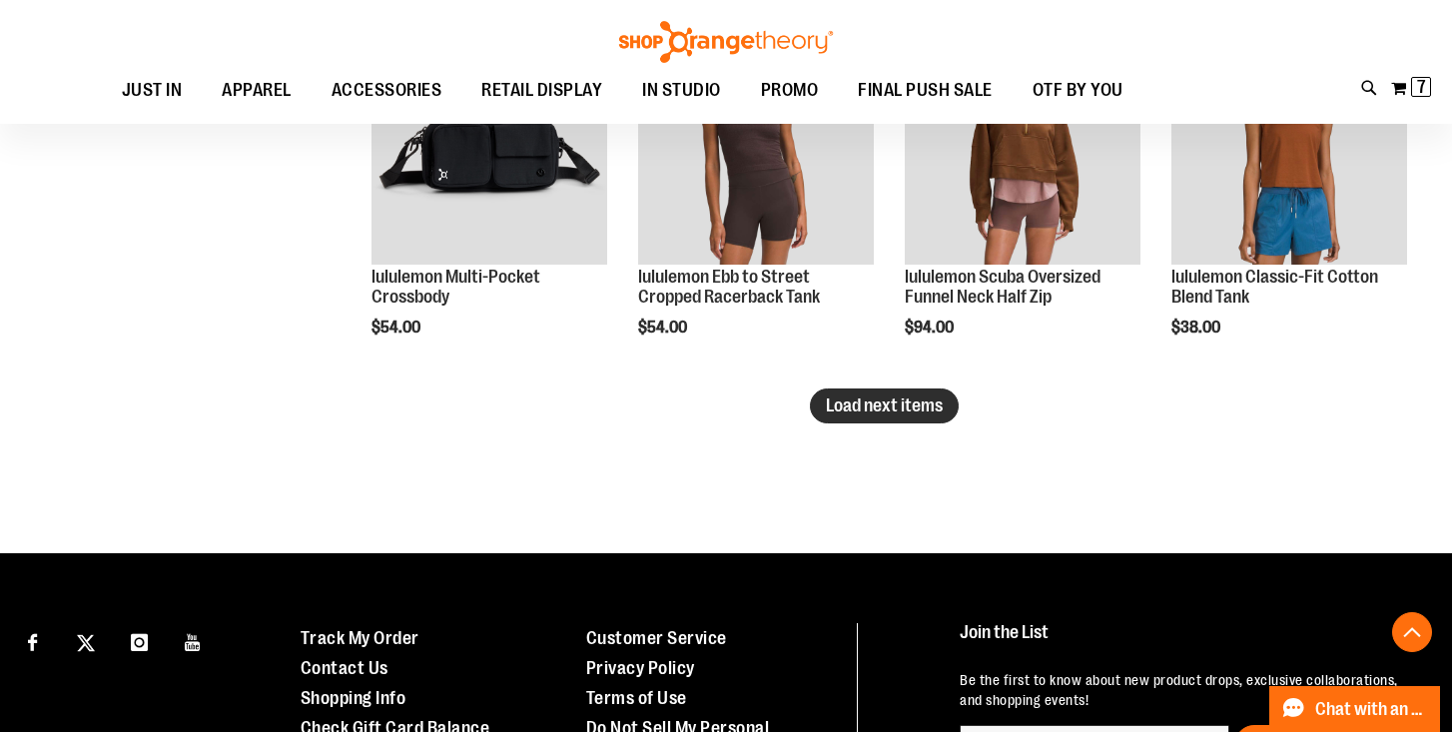
click at [922, 404] on span "Load next items" at bounding box center [884, 405] width 117 height 20
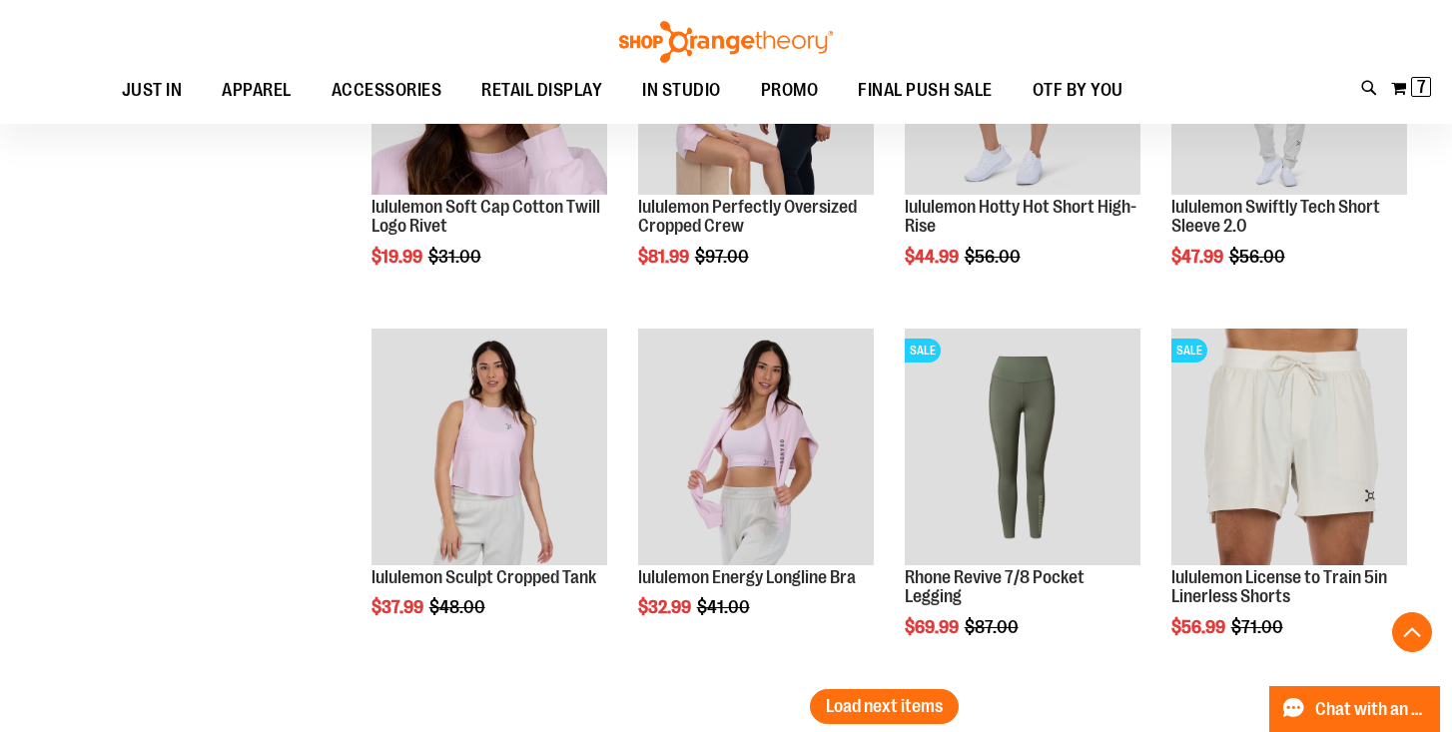
scroll to position [4171, 0]
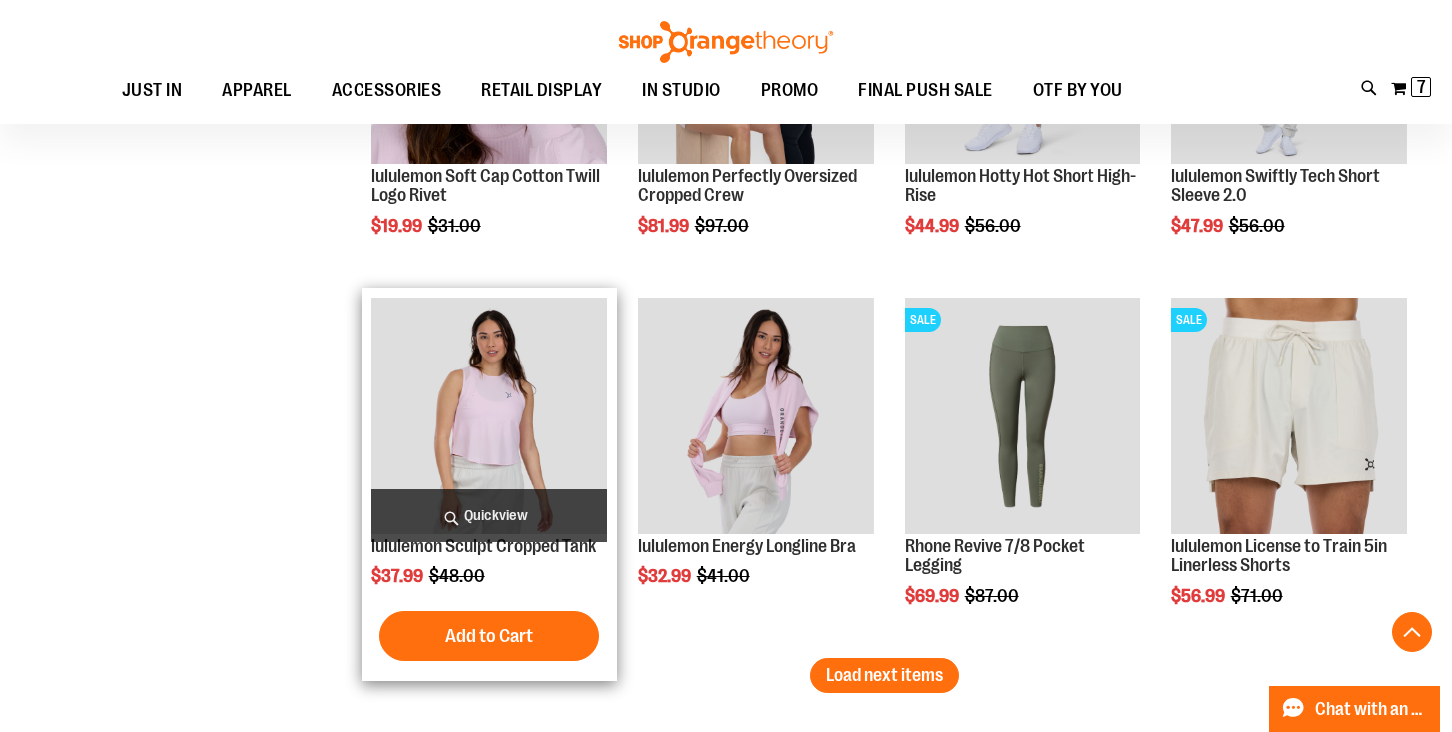
click at [482, 505] on span "Quickview" at bounding box center [489, 515] width 236 height 53
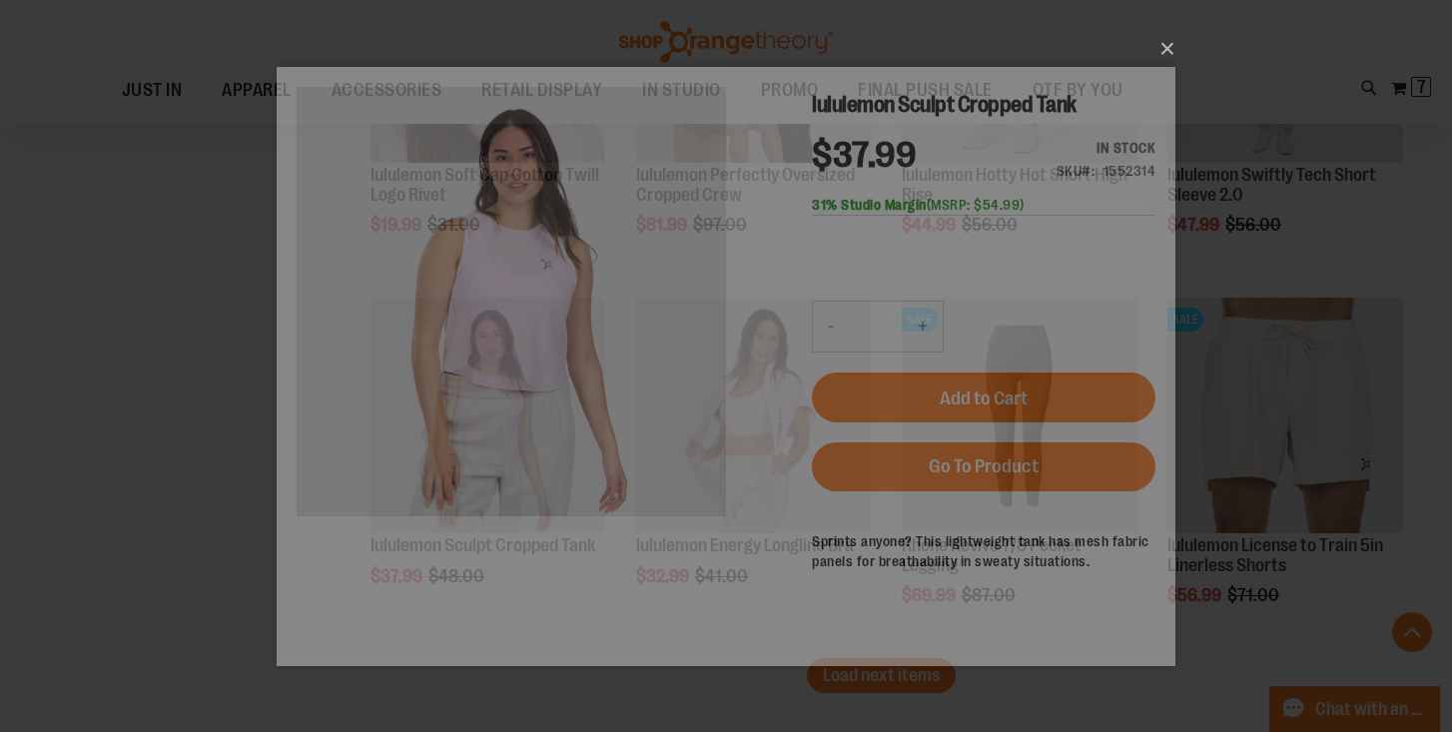
scroll to position [0, 0]
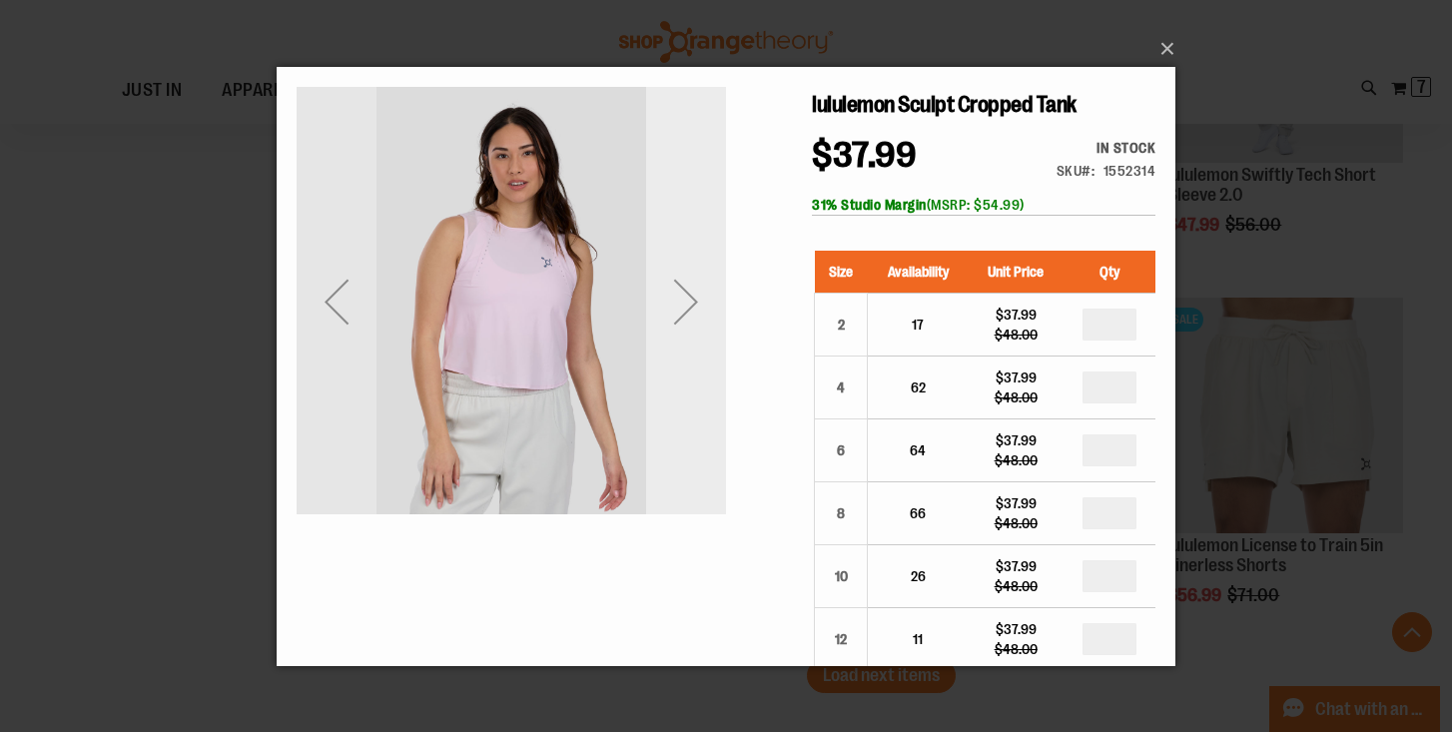
click at [680, 351] on div "Next" at bounding box center [686, 300] width 80 height 429
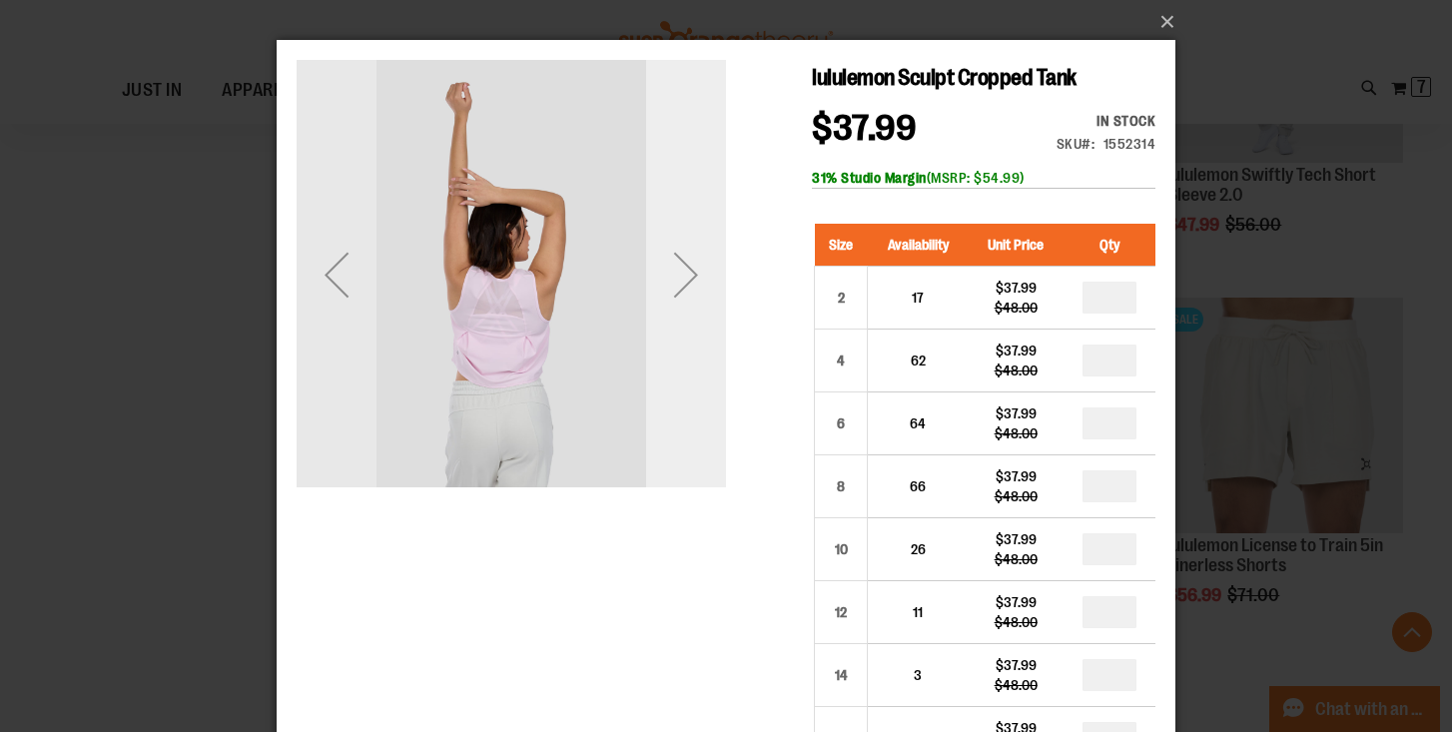
click at [681, 326] on div "Next" at bounding box center [686, 274] width 80 height 429
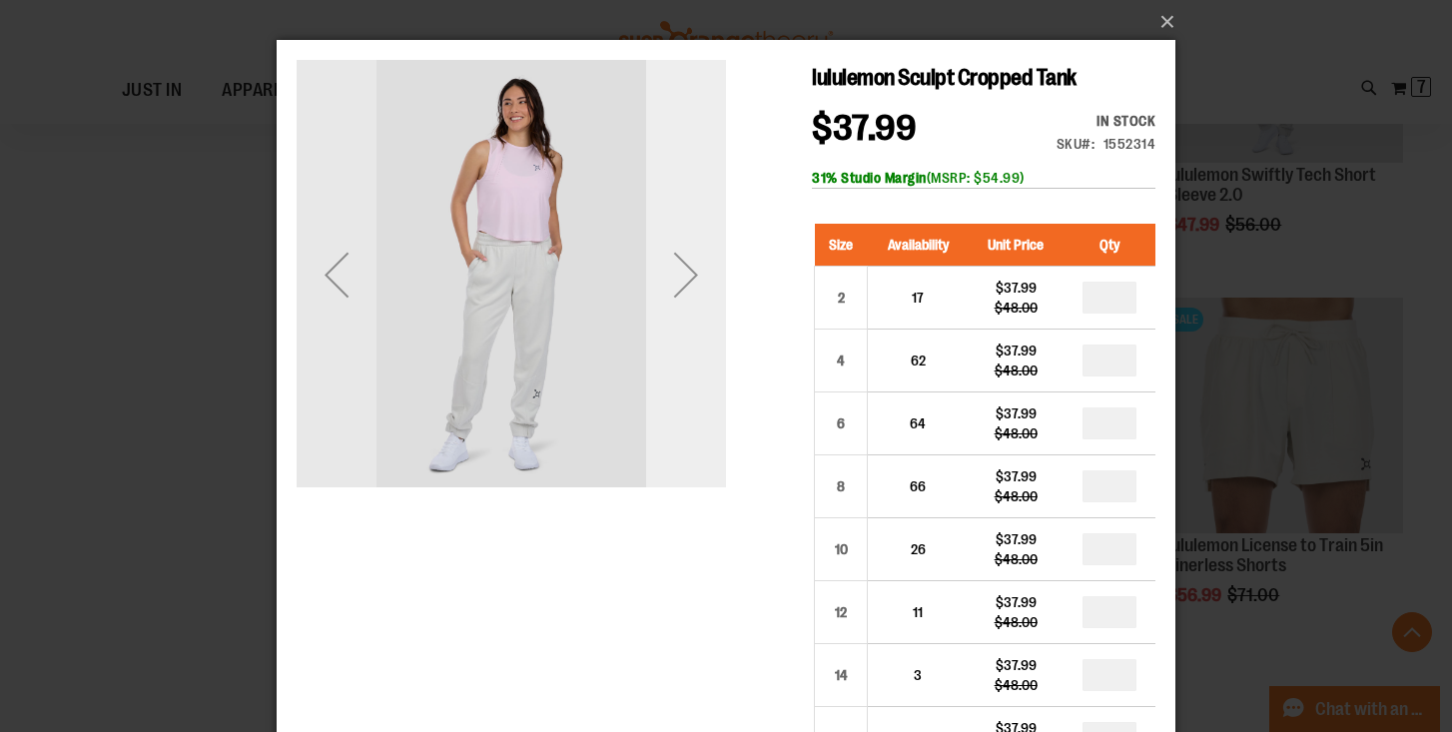
click at [681, 326] on div "Next" at bounding box center [686, 274] width 80 height 429
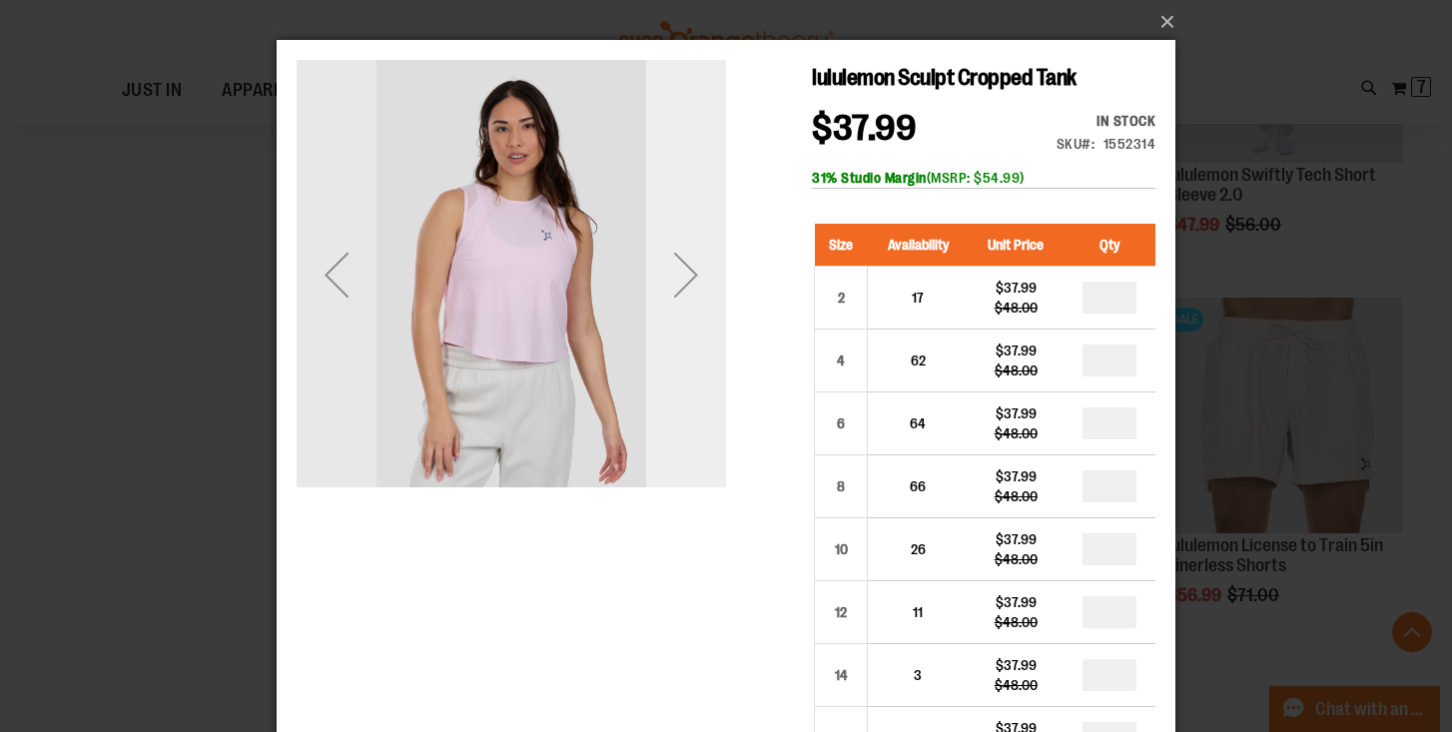
click at [681, 326] on div "Next" at bounding box center [686, 274] width 80 height 429
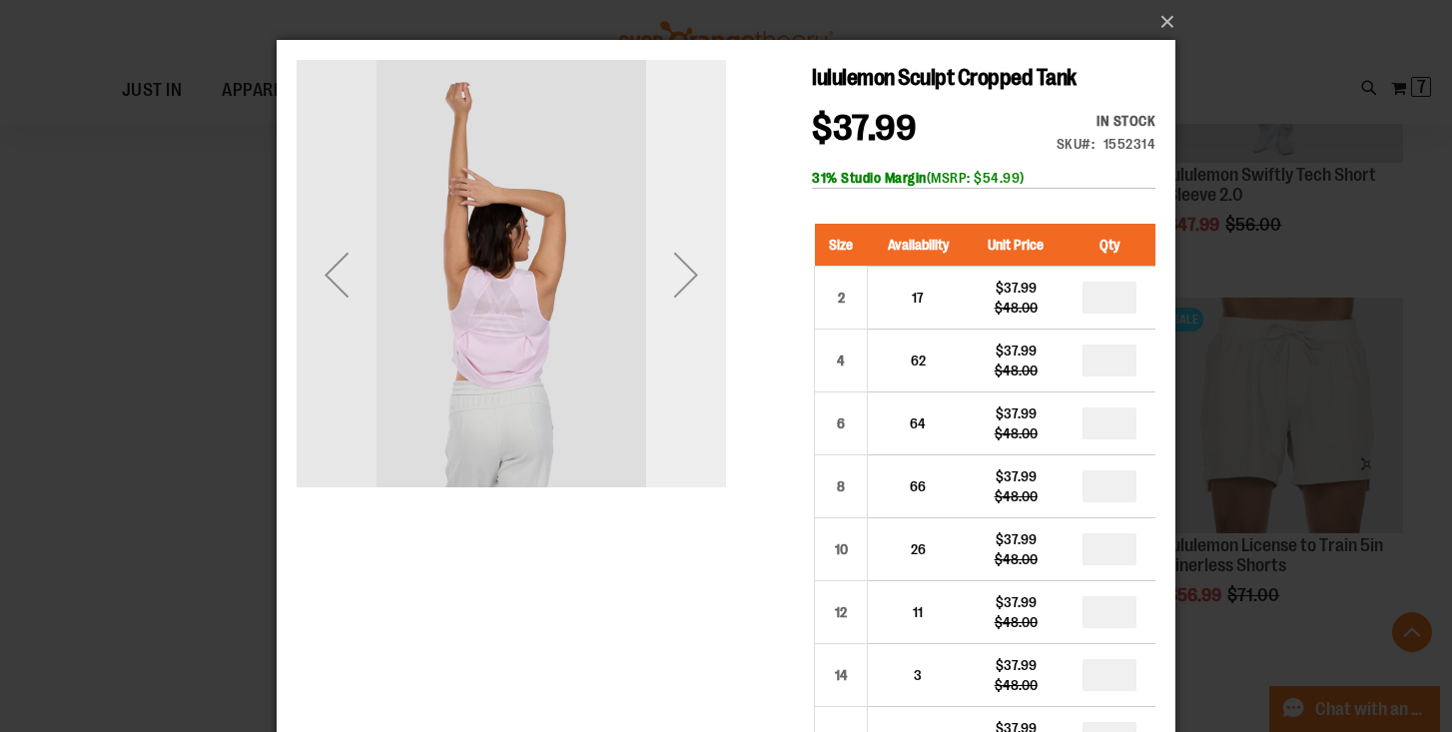
click at [681, 326] on div "Next" at bounding box center [686, 274] width 80 height 429
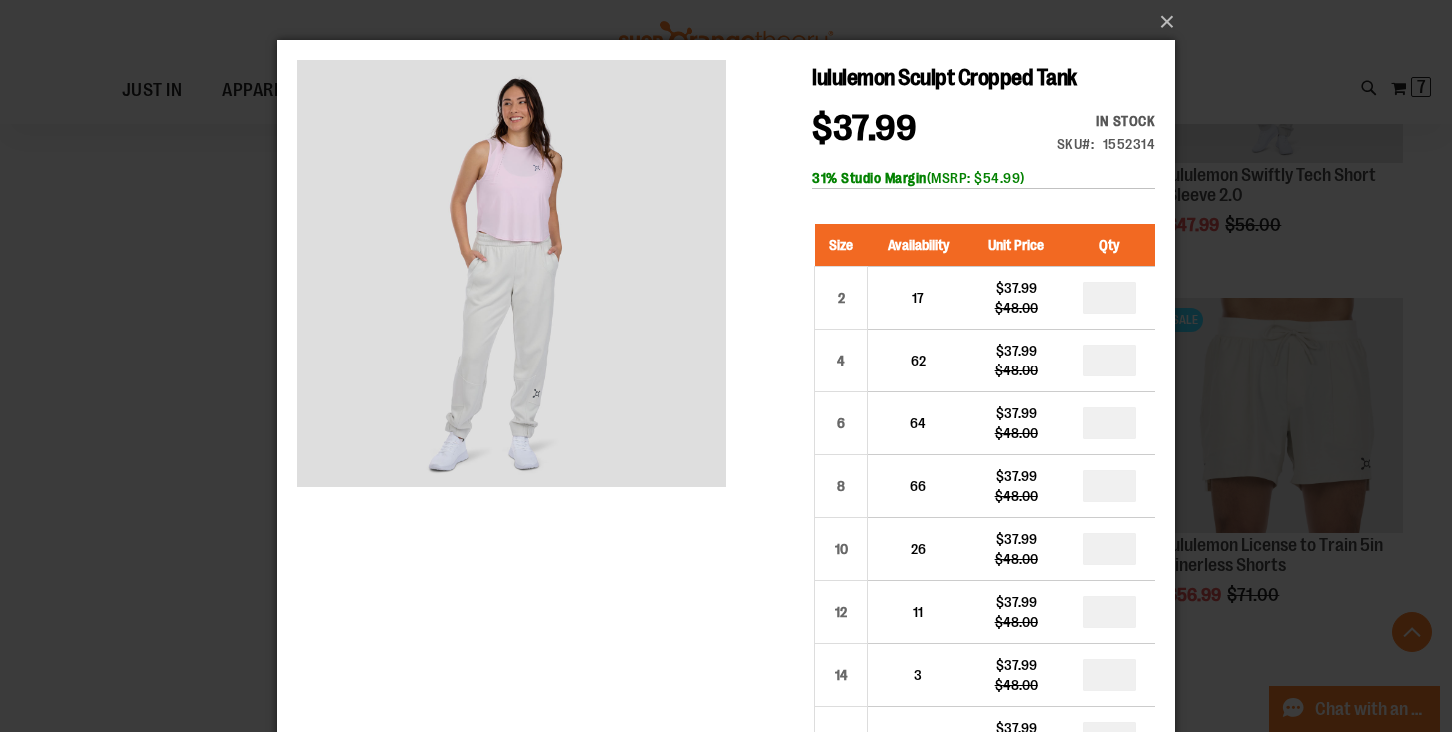
click at [257, 440] on div "×" at bounding box center [726, 366] width 1452 height 732
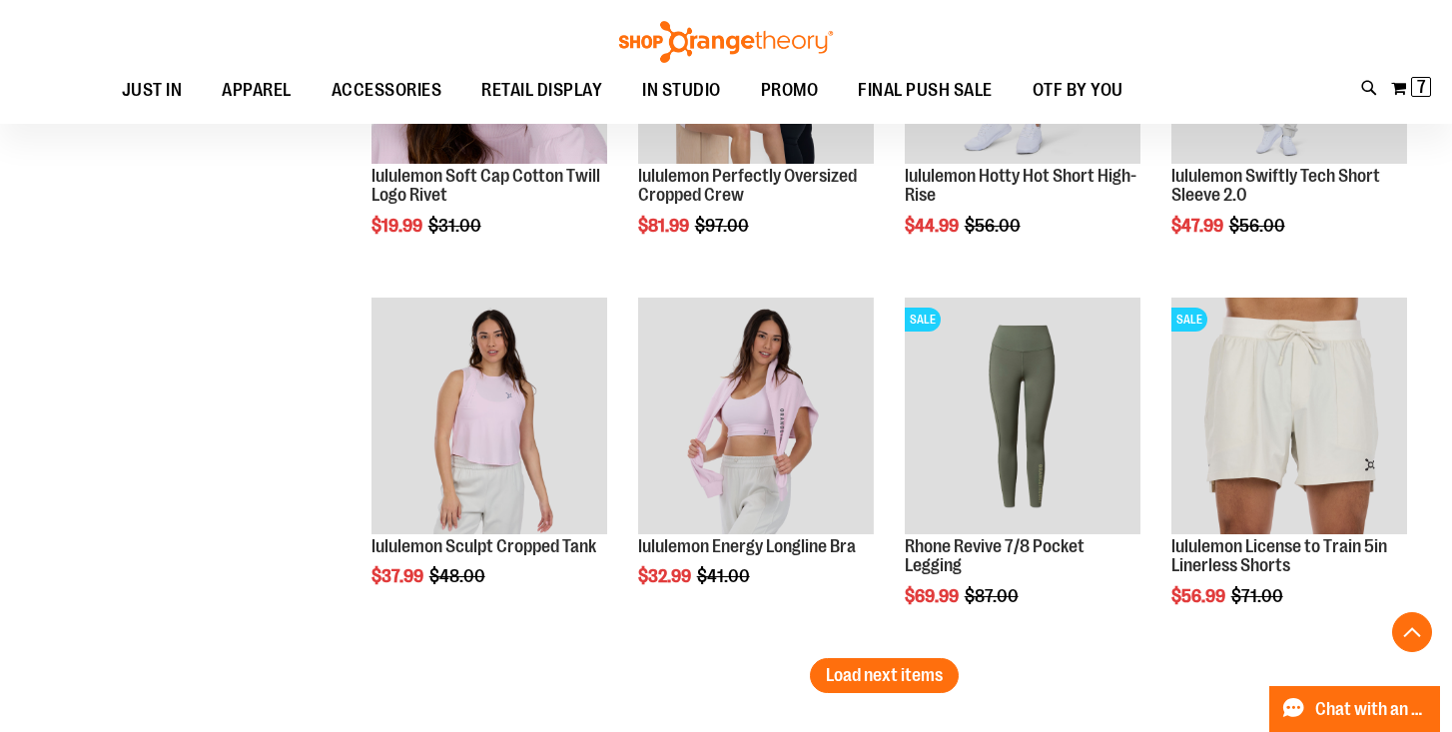
scroll to position [4000, 0]
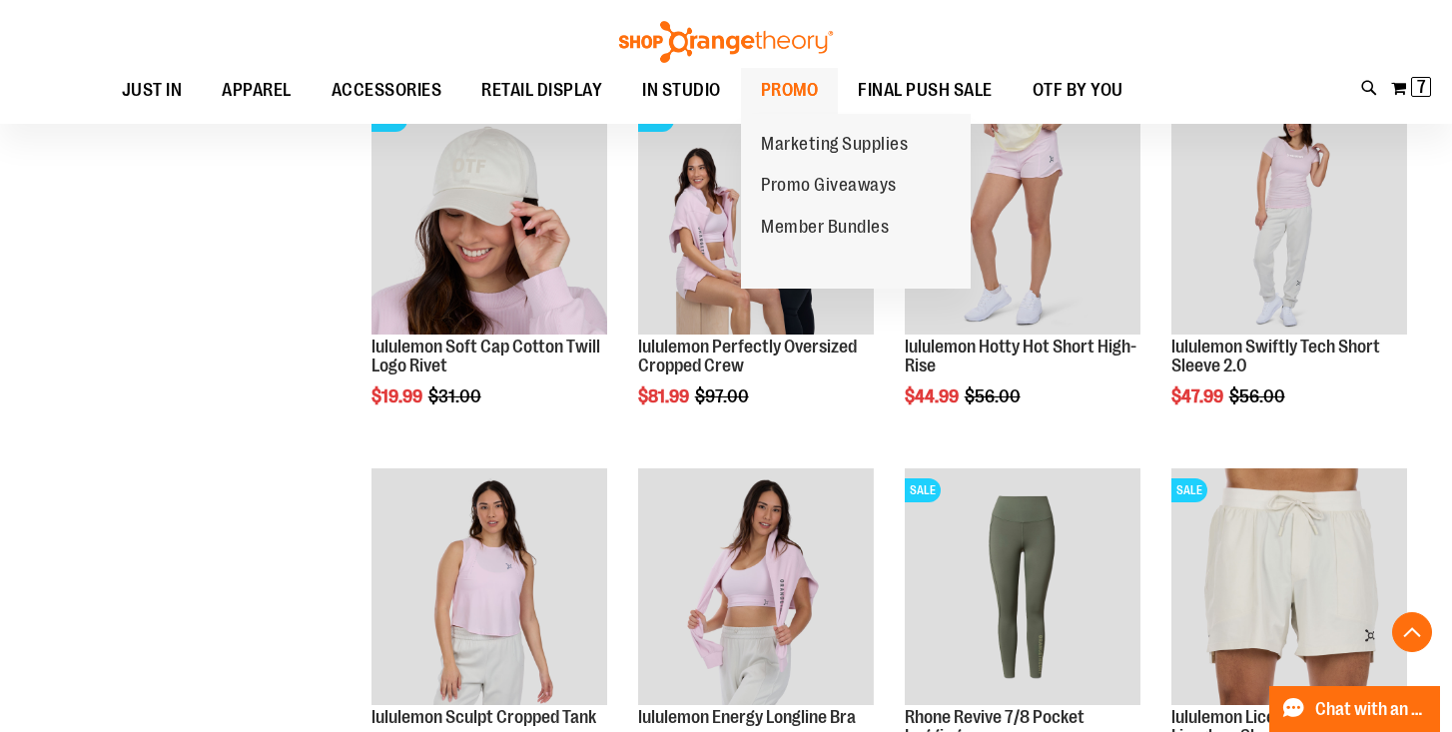
click at [775, 103] on span "PROMO" at bounding box center [790, 90] width 58 height 45
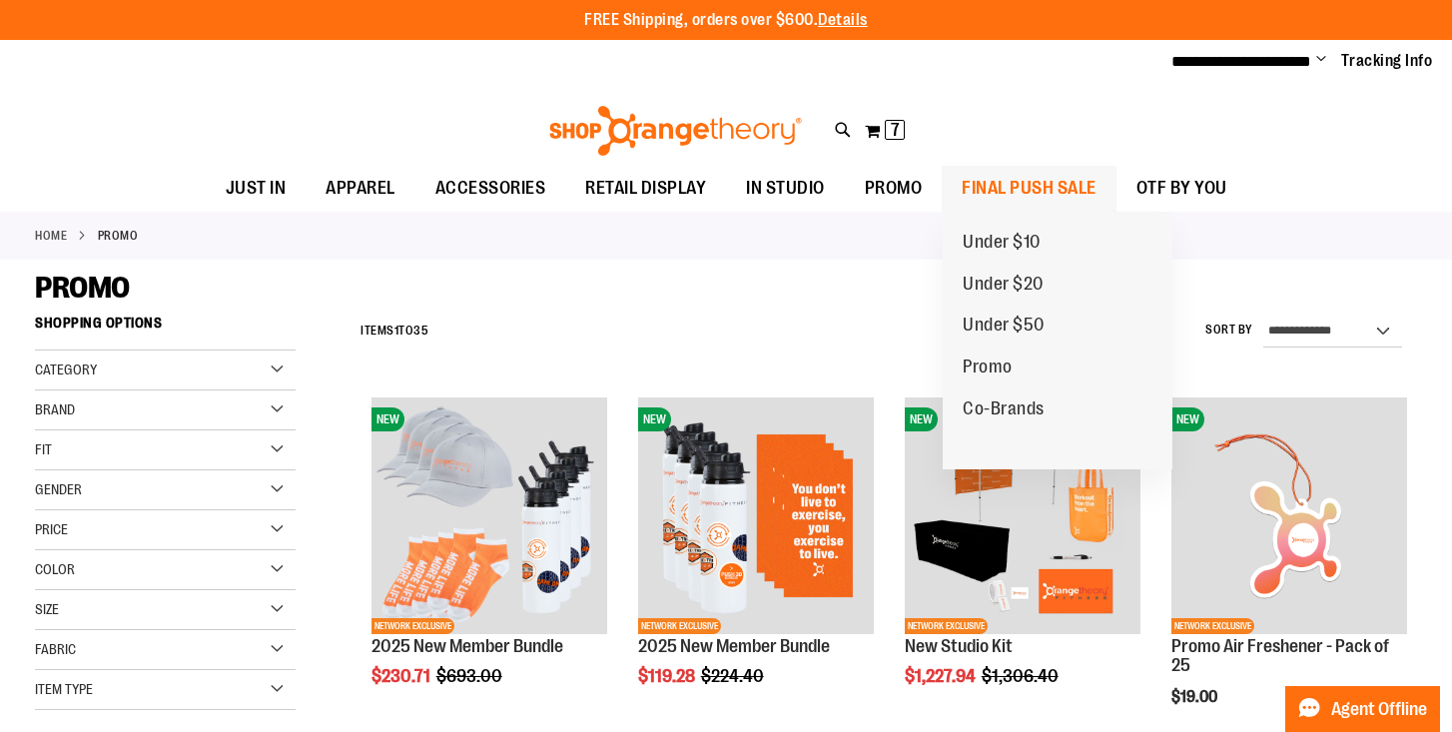
click at [979, 178] on span "FINAL PUSH SALE" at bounding box center [1028, 188] width 135 height 45
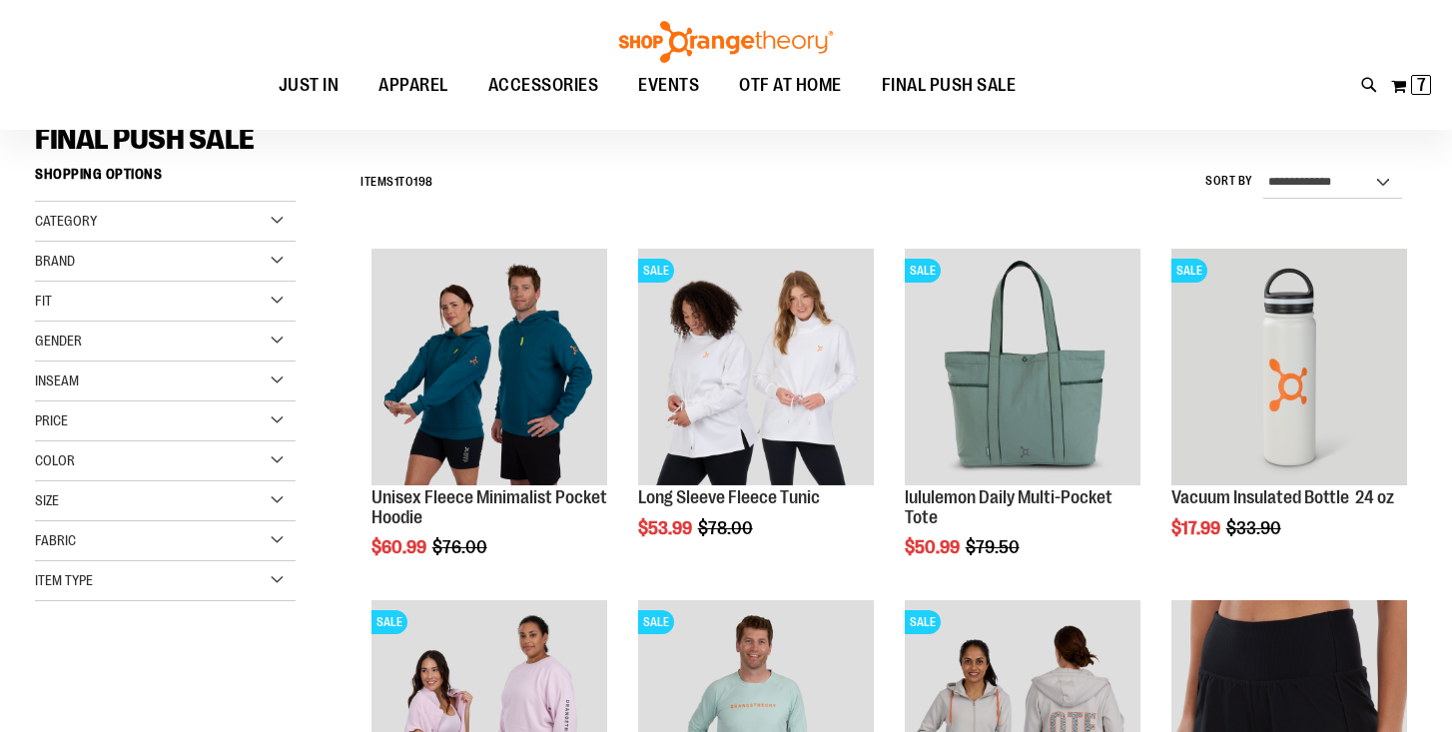
scroll to position [265, 0]
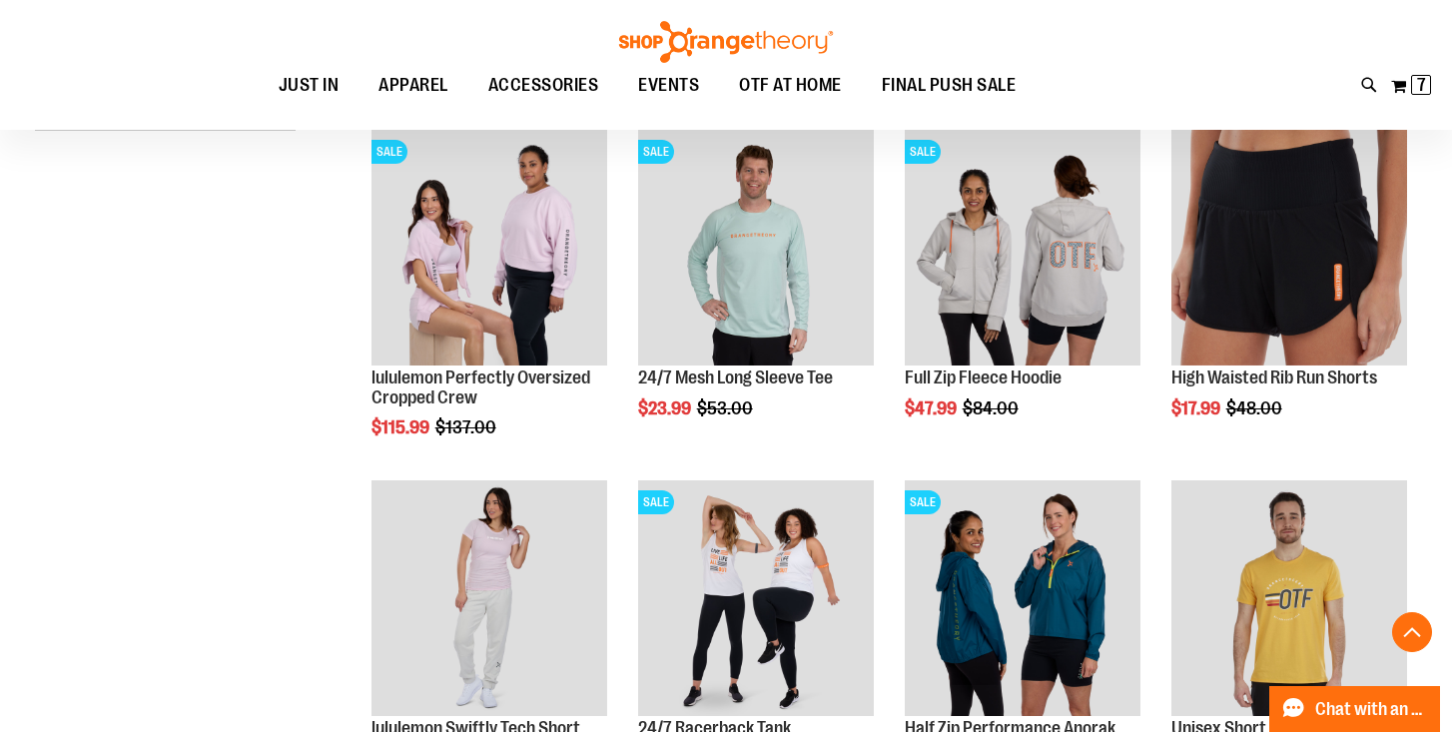
scroll to position [632, 0]
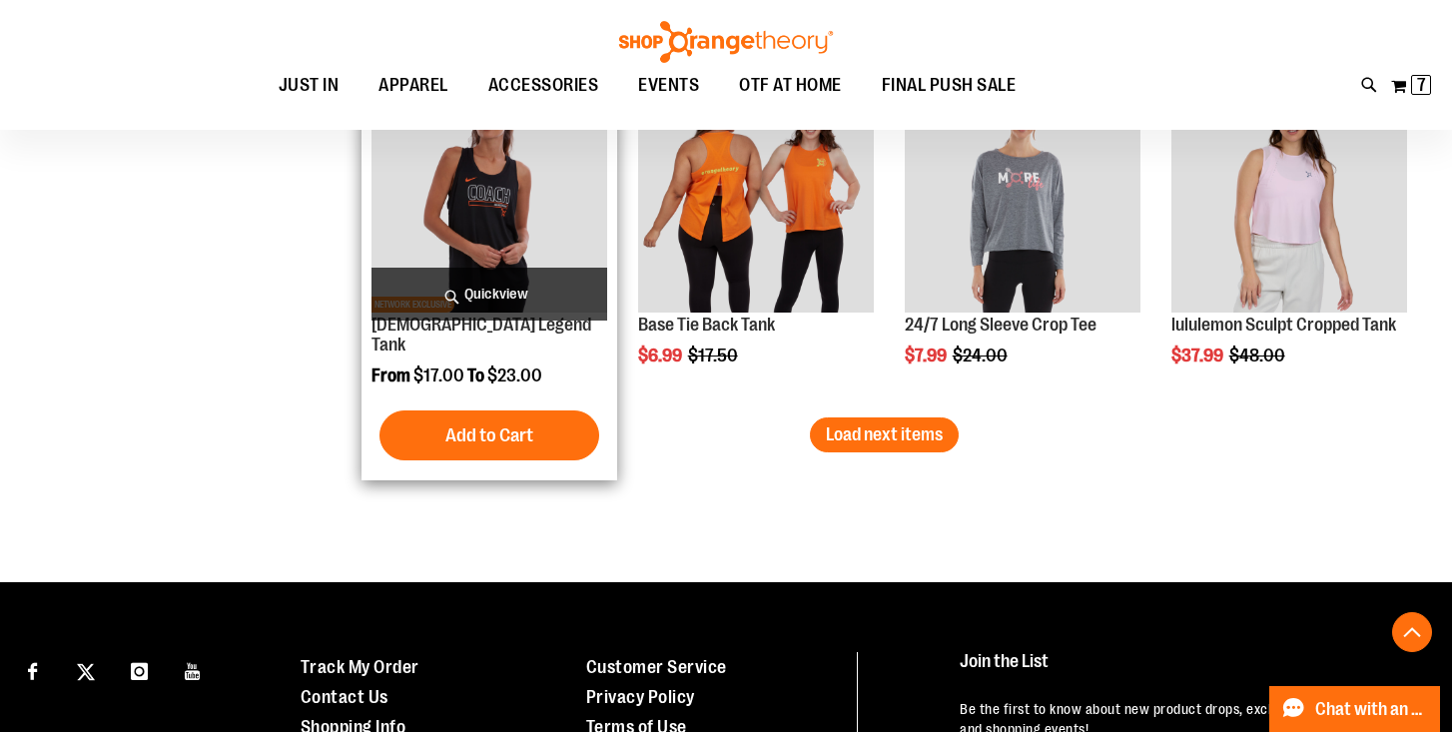
scroll to position [3135, 0]
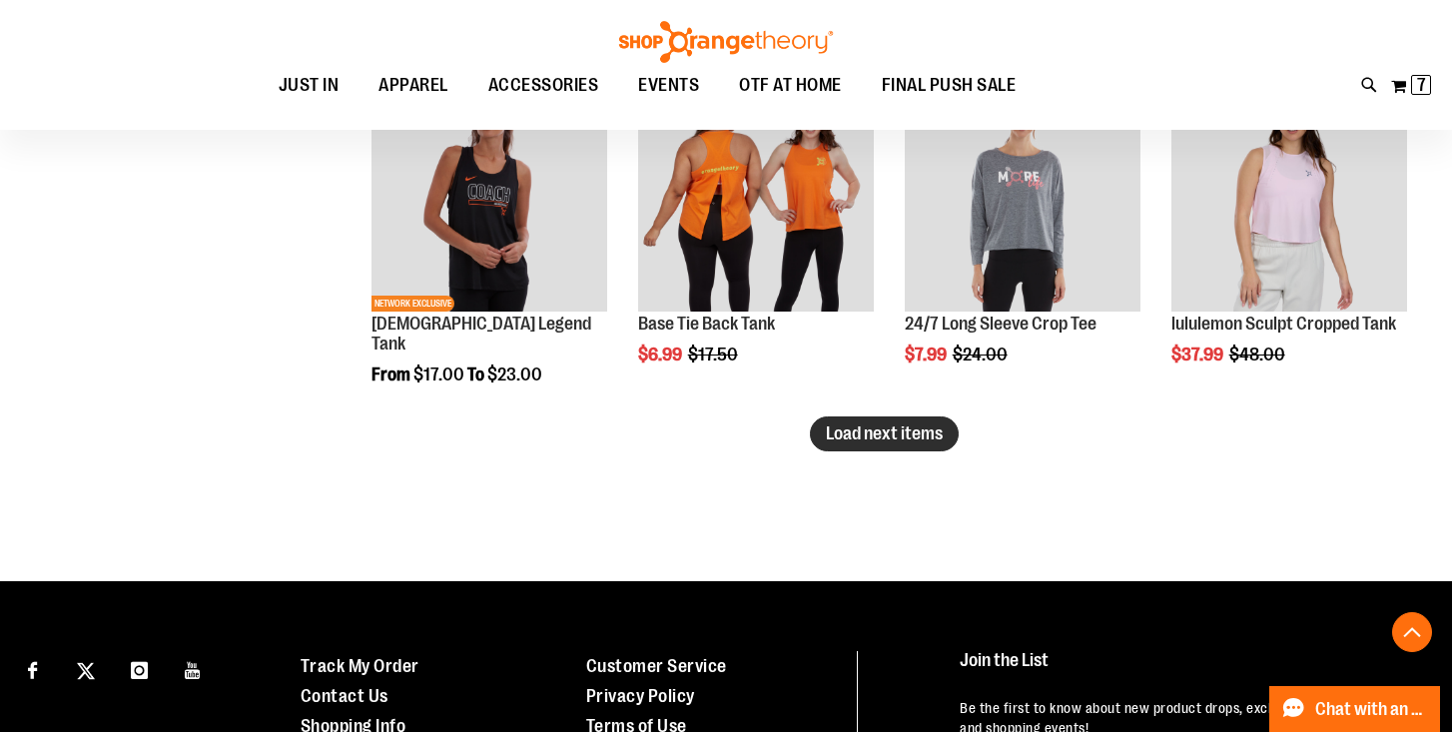
click at [893, 434] on span "Load next items" at bounding box center [884, 433] width 117 height 20
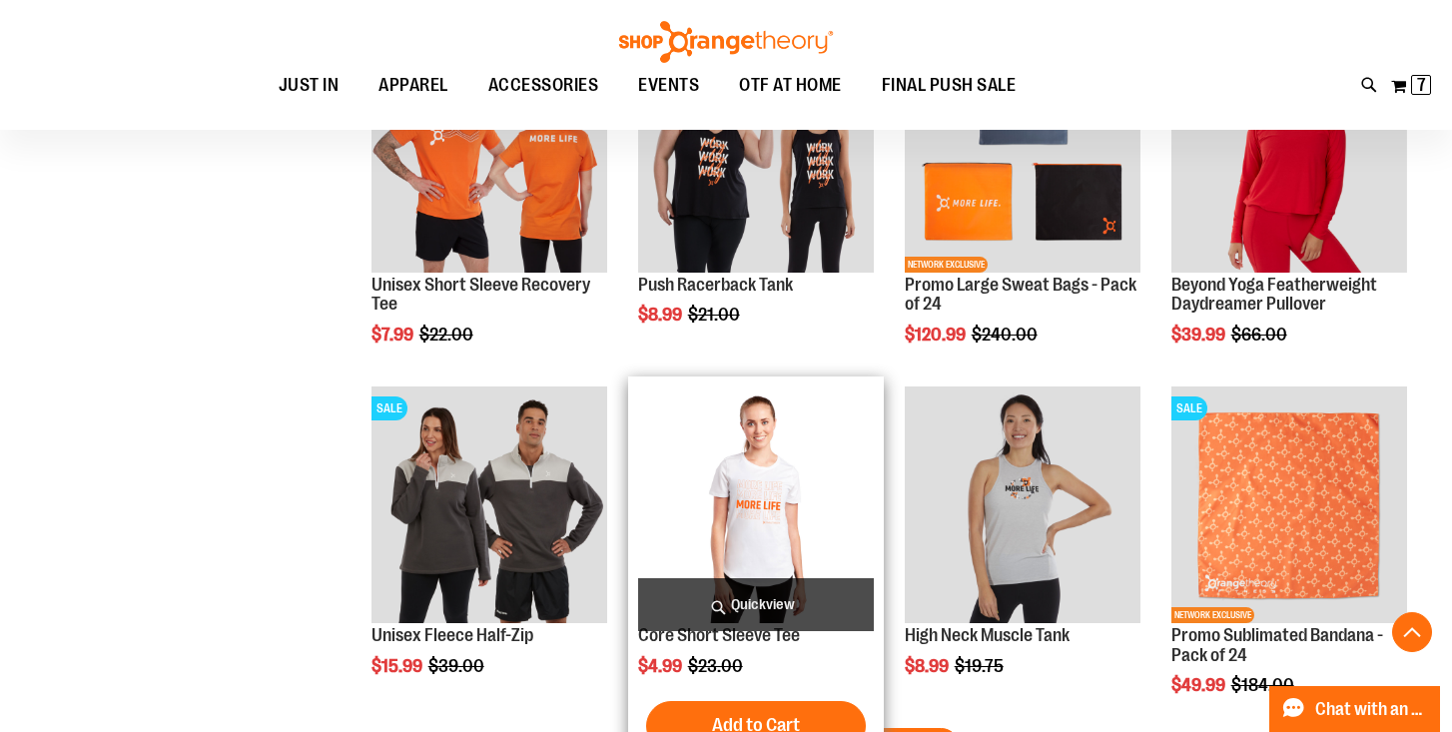
scroll to position [3981, 0]
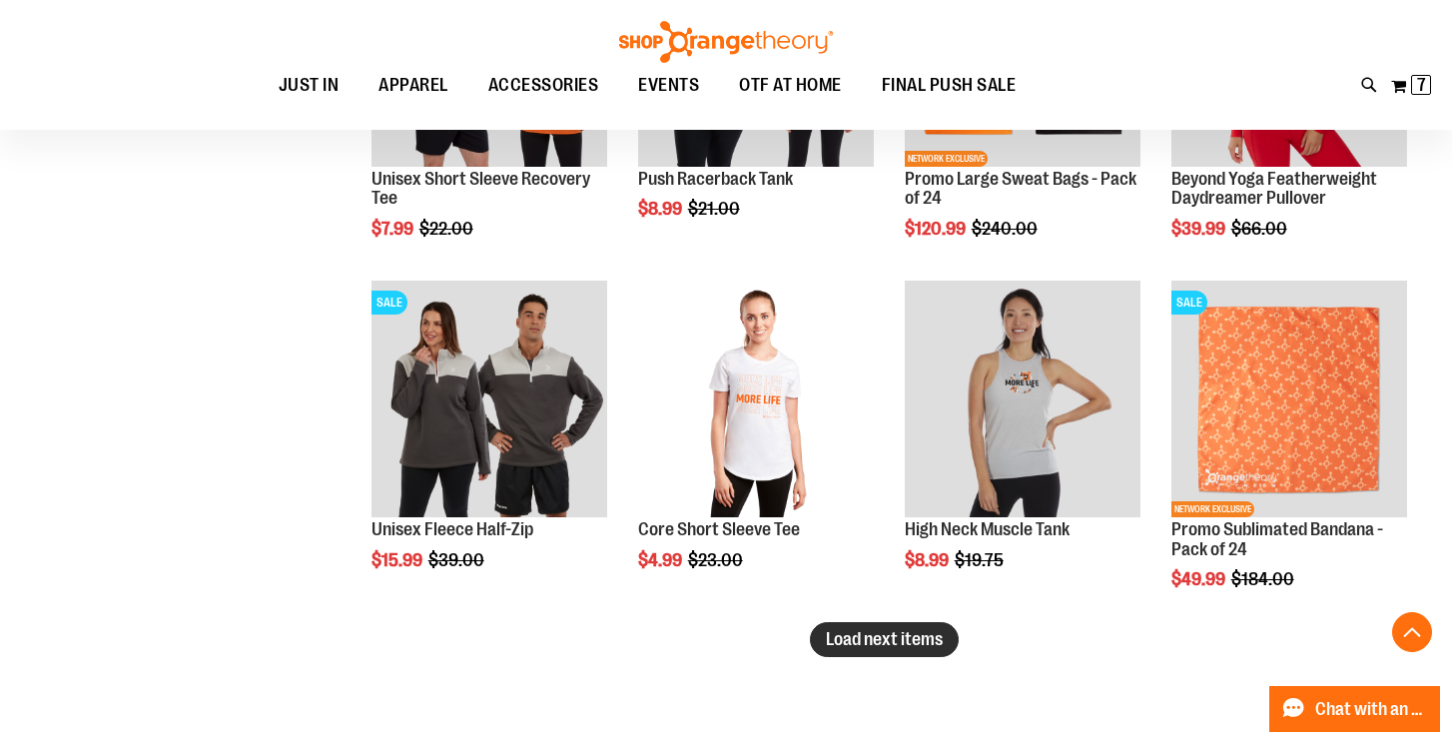
click at [914, 645] on span "Load next items" at bounding box center [884, 639] width 117 height 20
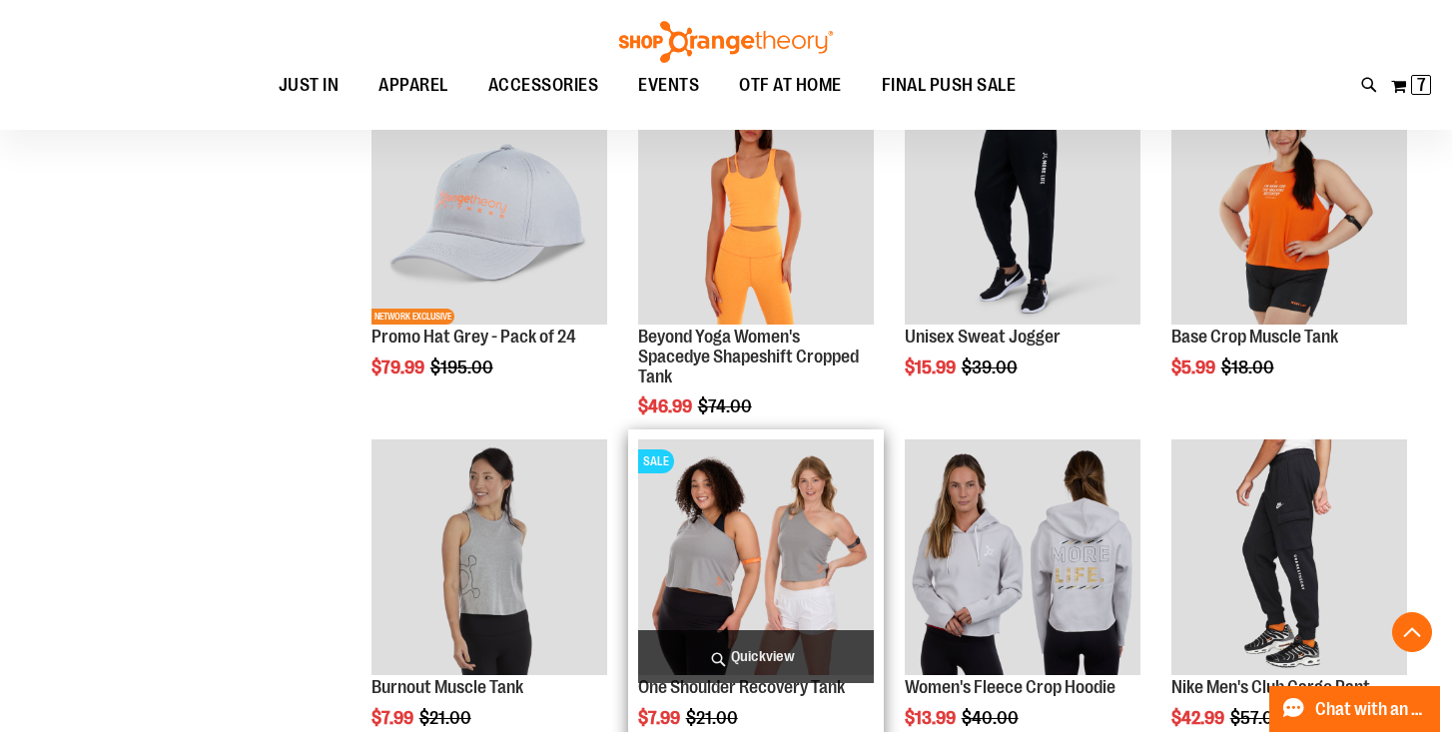
scroll to position [5187, 0]
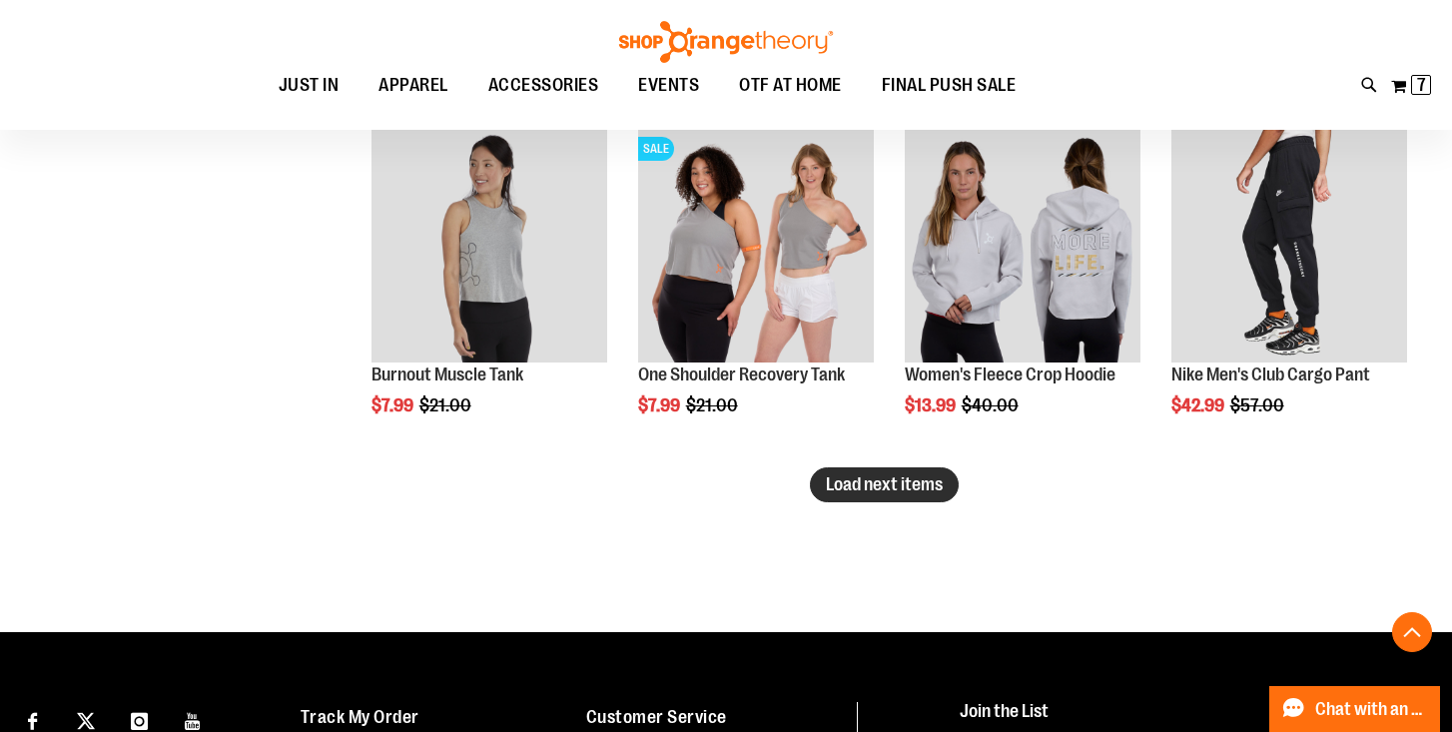
click at [832, 490] on span "Load next items" at bounding box center [884, 484] width 117 height 20
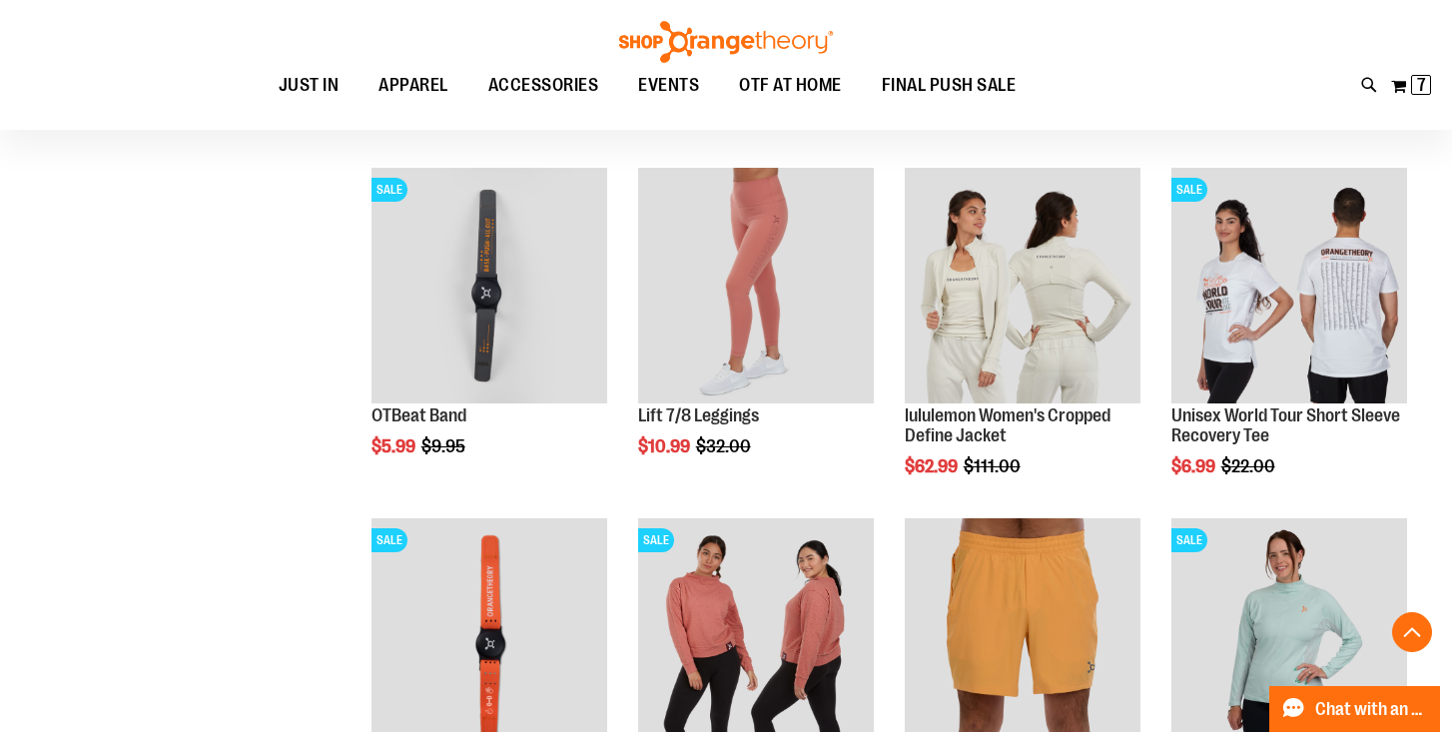
scroll to position [5960, 0]
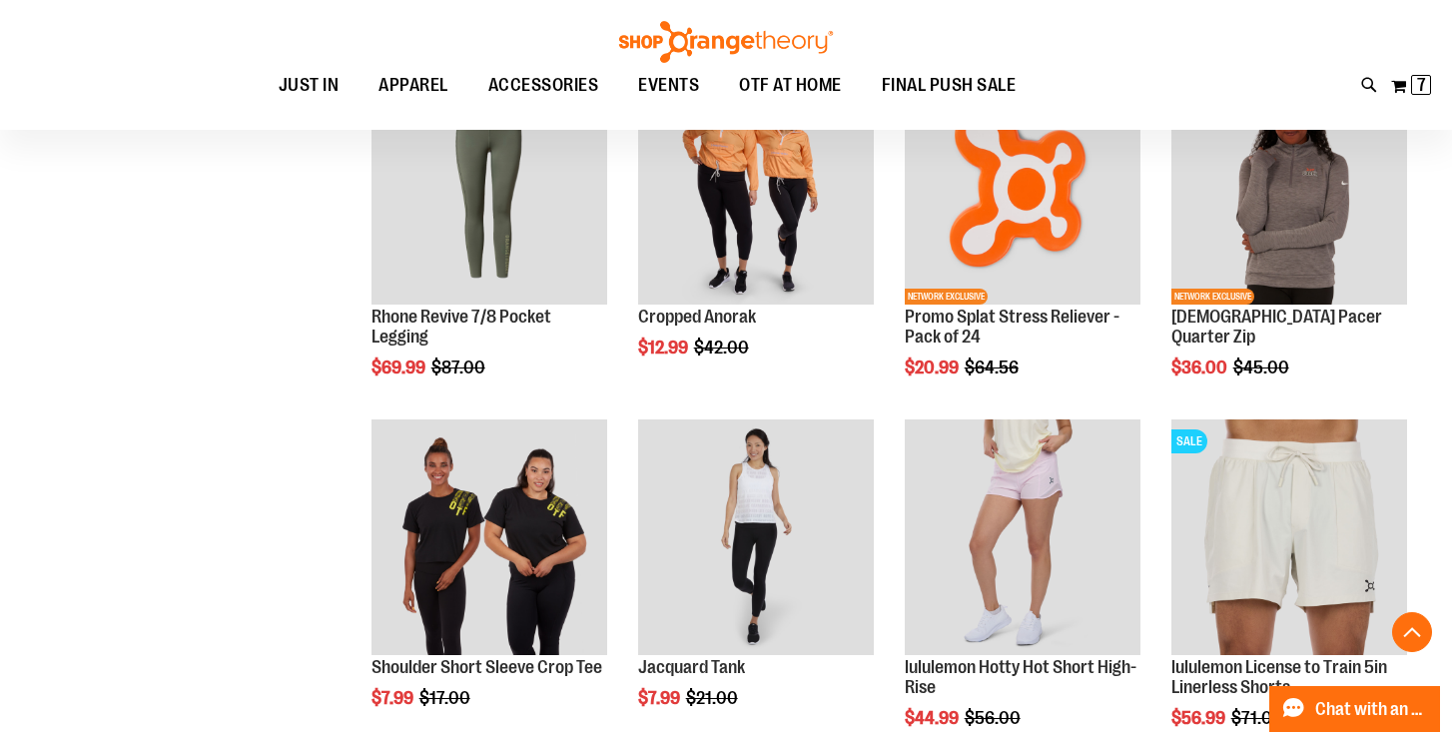
scroll to position [735, 0]
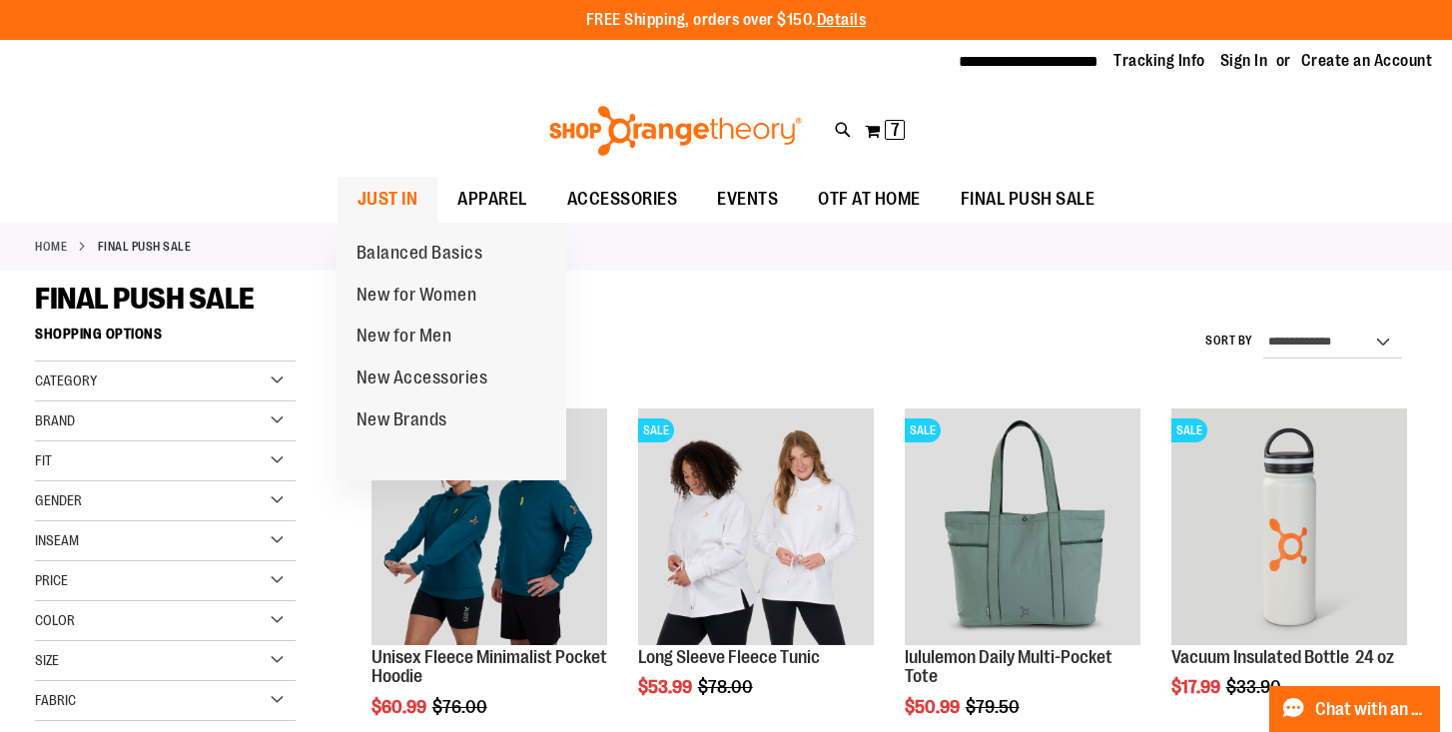
click at [393, 191] on span "JUST IN" at bounding box center [387, 199] width 61 height 45
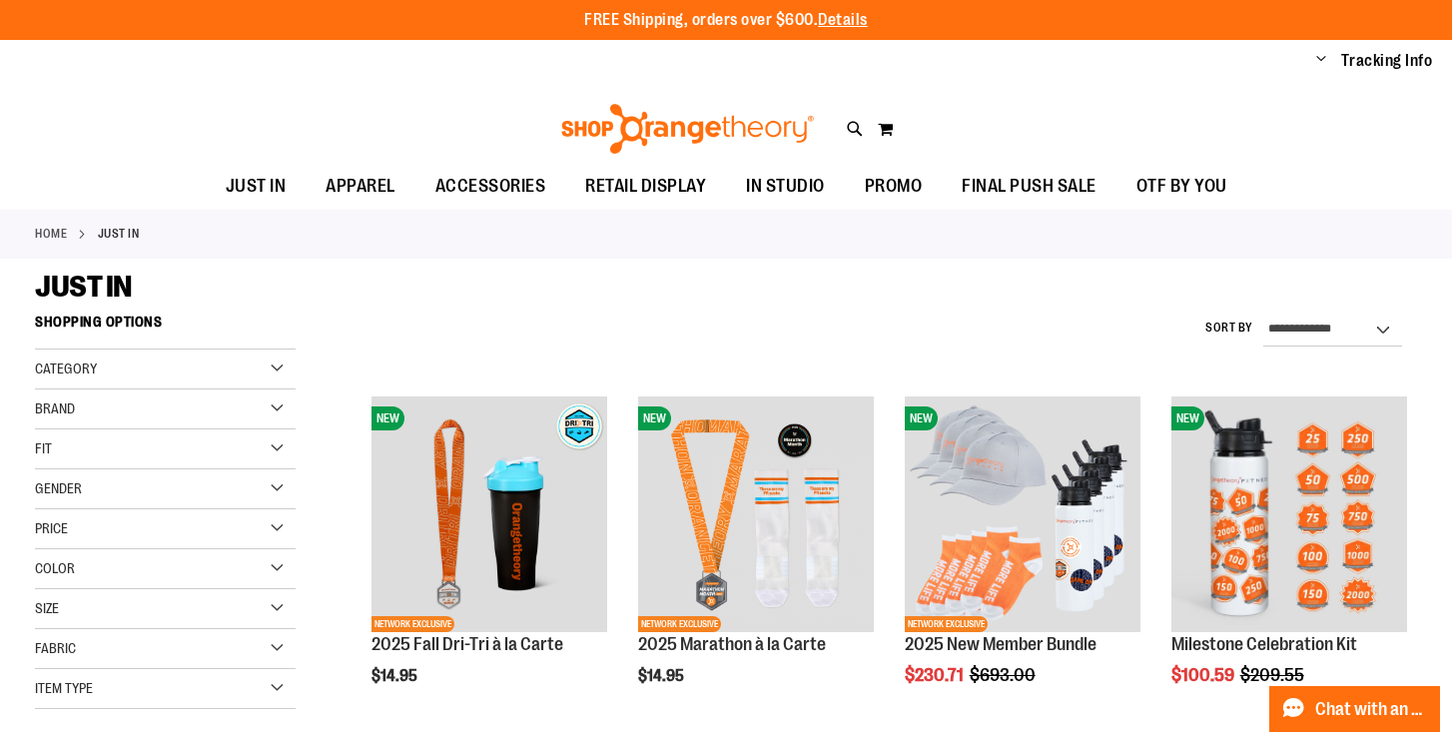
click at [244, 121] on div "Toggle Nav Search Popular Suggestions Advanced Search" at bounding box center [726, 123] width 1452 height 81
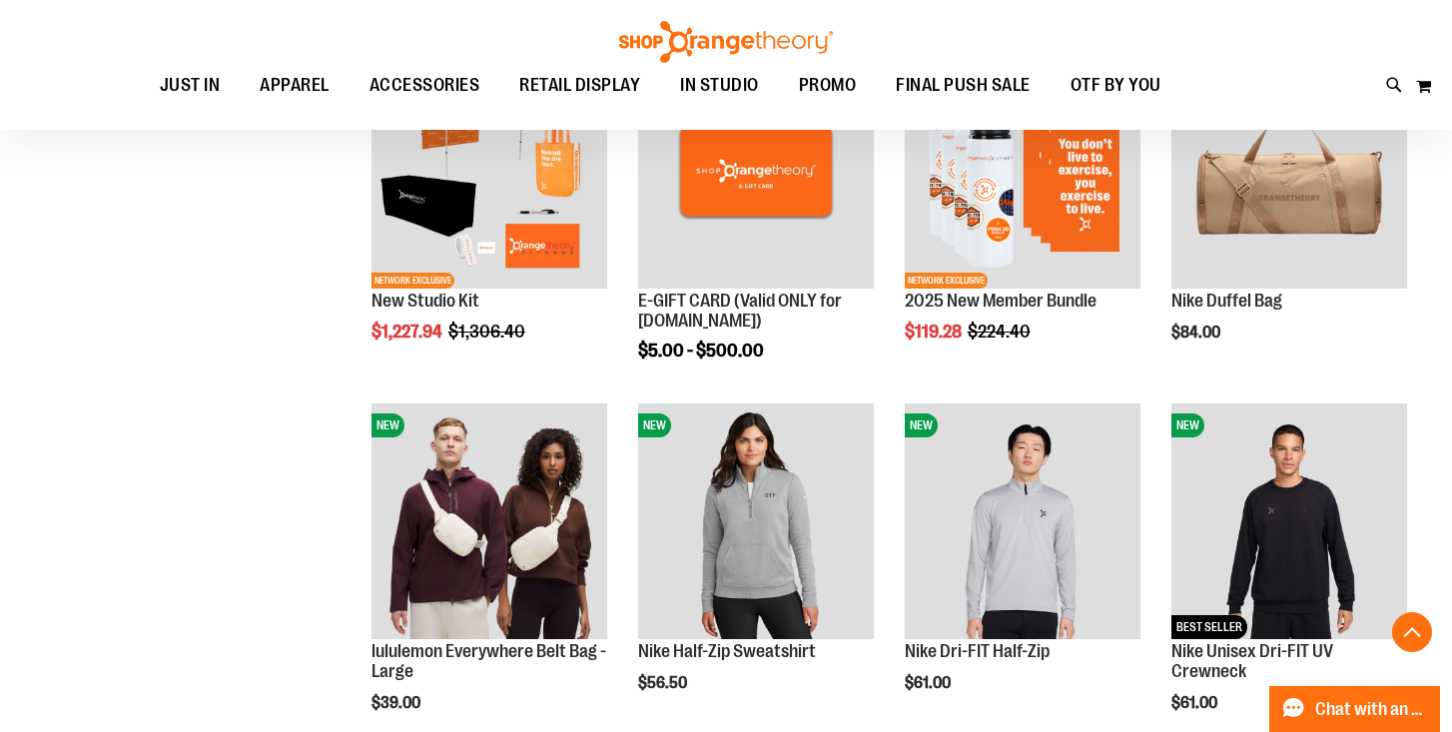
scroll to position [705, 0]
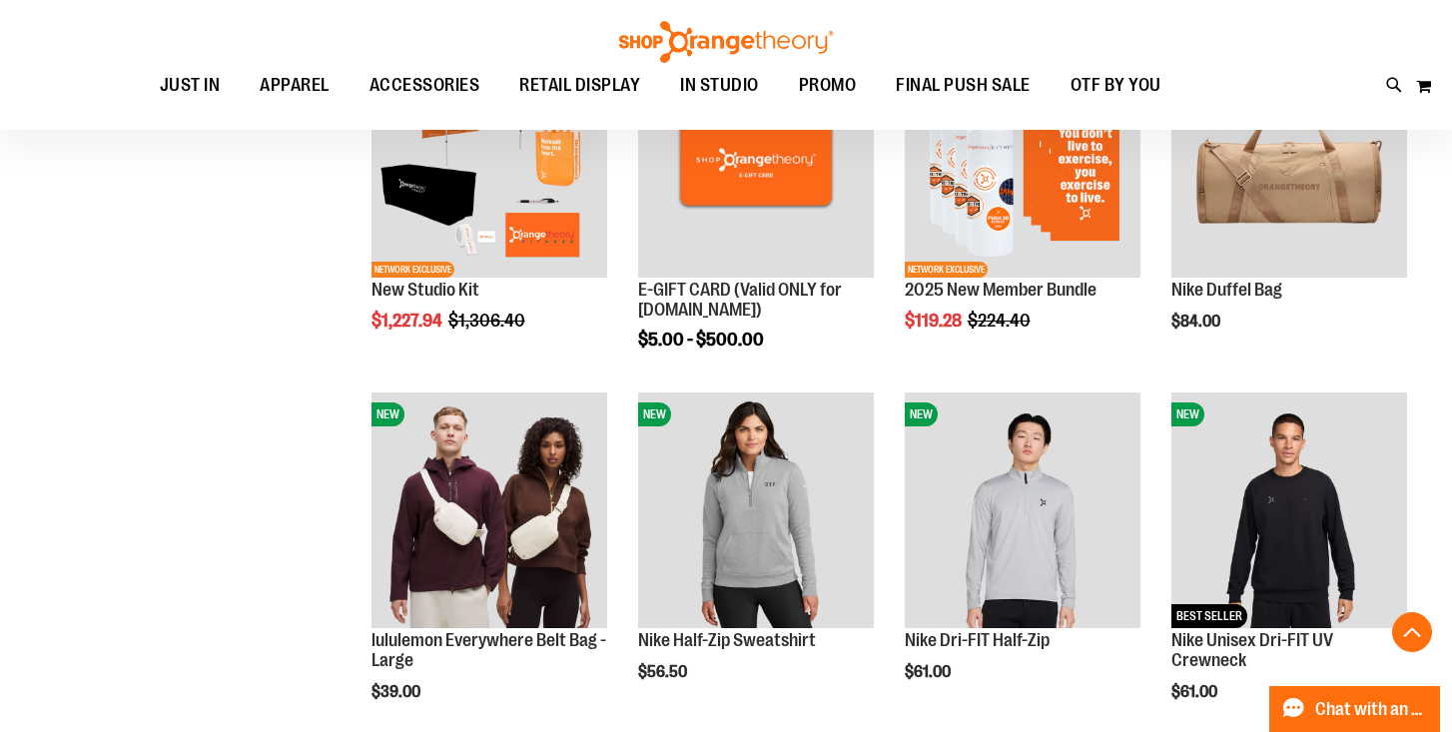
click at [170, 506] on div "**********" at bounding box center [726, 241] width 1382 height 1285
click at [745, 37] on img at bounding box center [726, 42] width 220 height 42
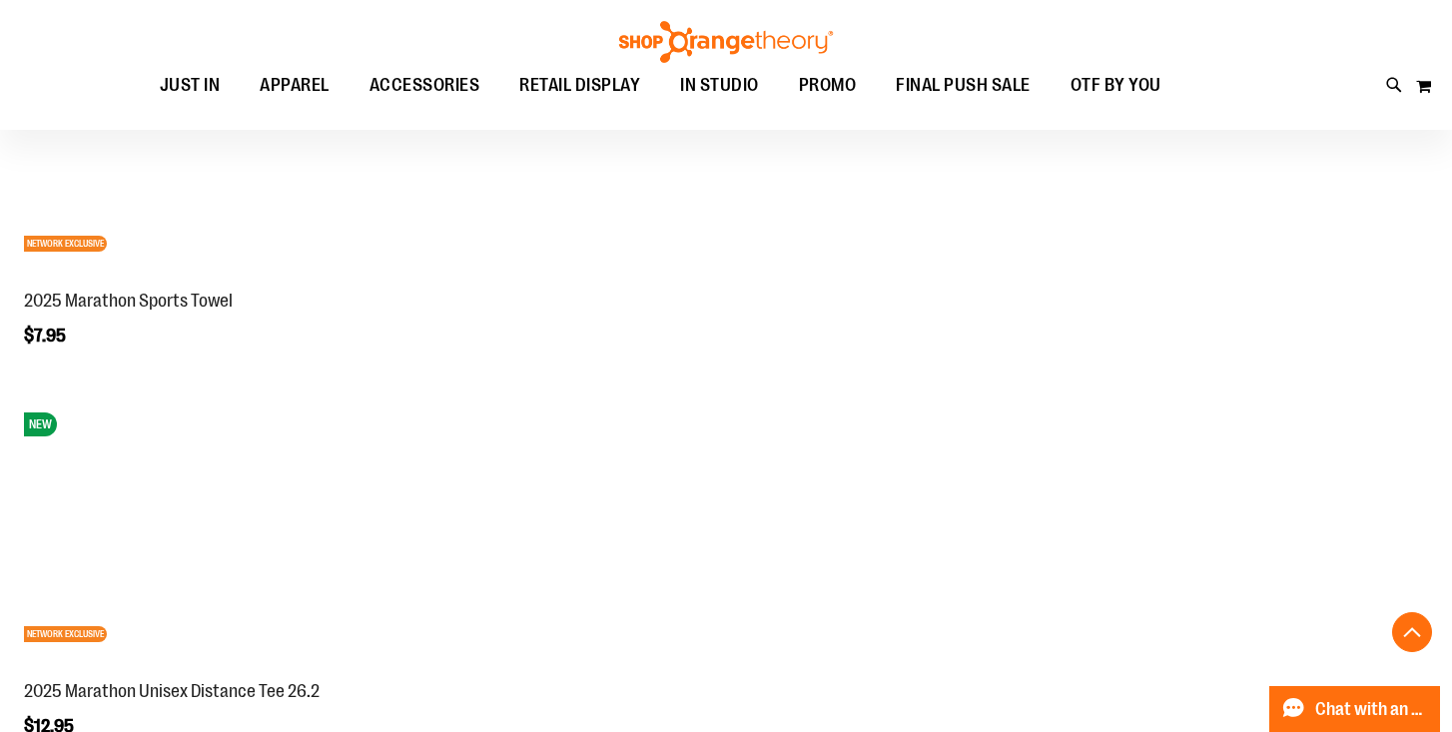
scroll to position [1628, 0]
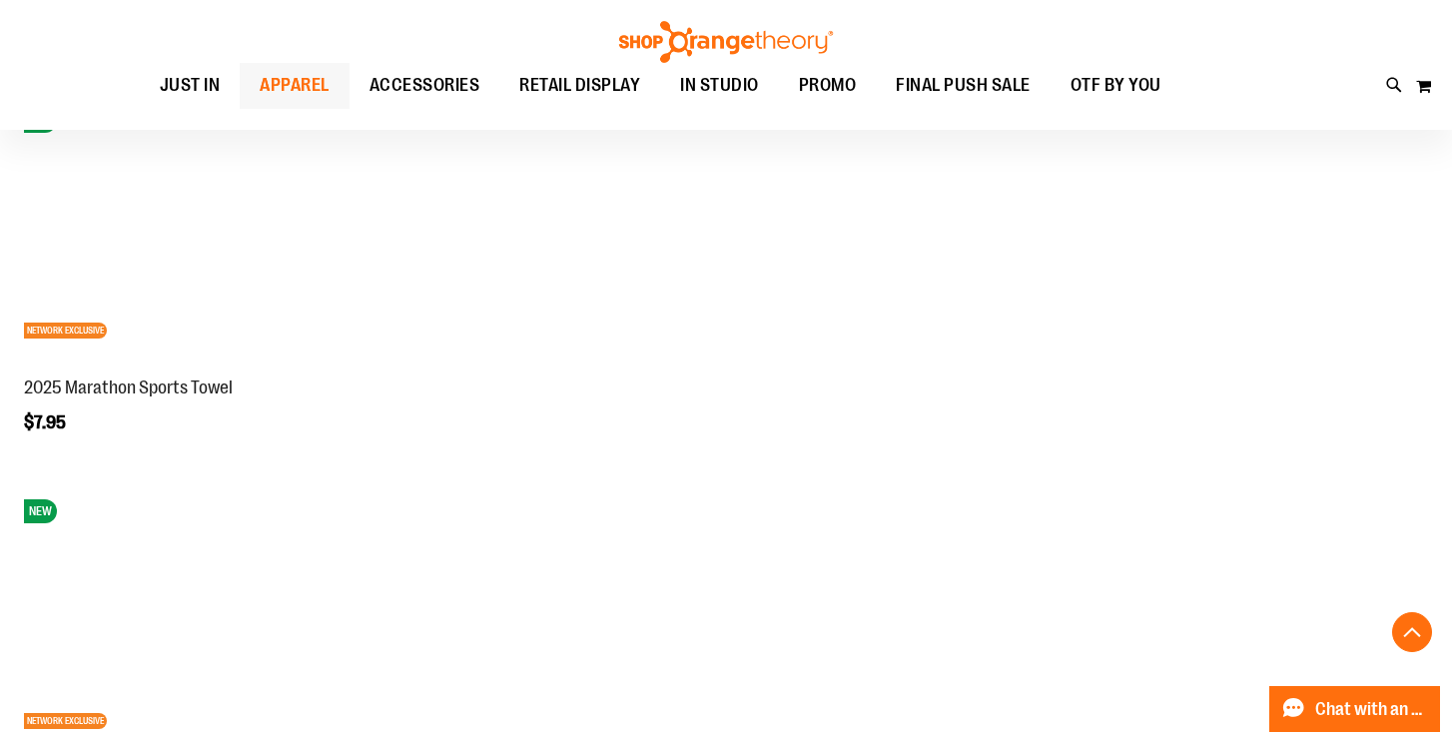
click at [303, 77] on span "APPAREL" at bounding box center [295, 85] width 70 height 45
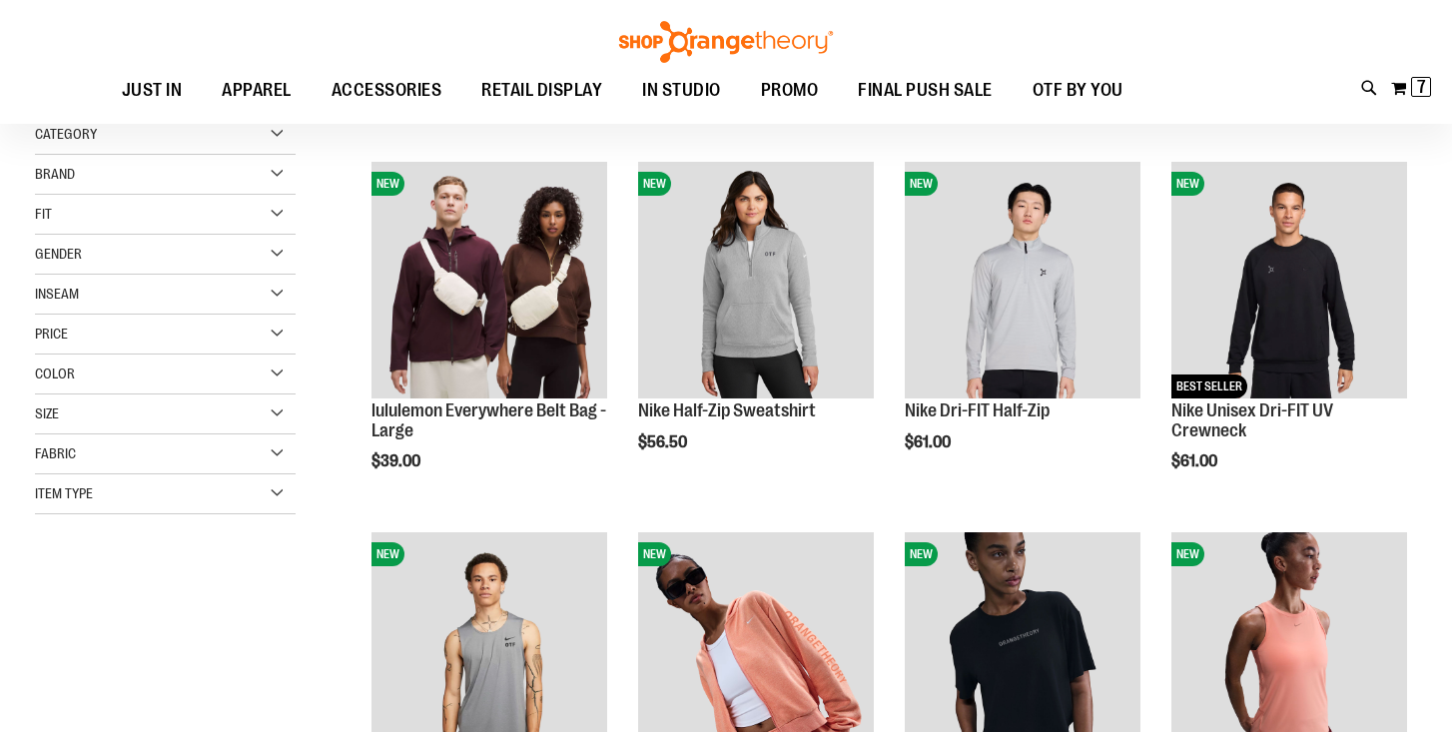
scroll to position [236, 0]
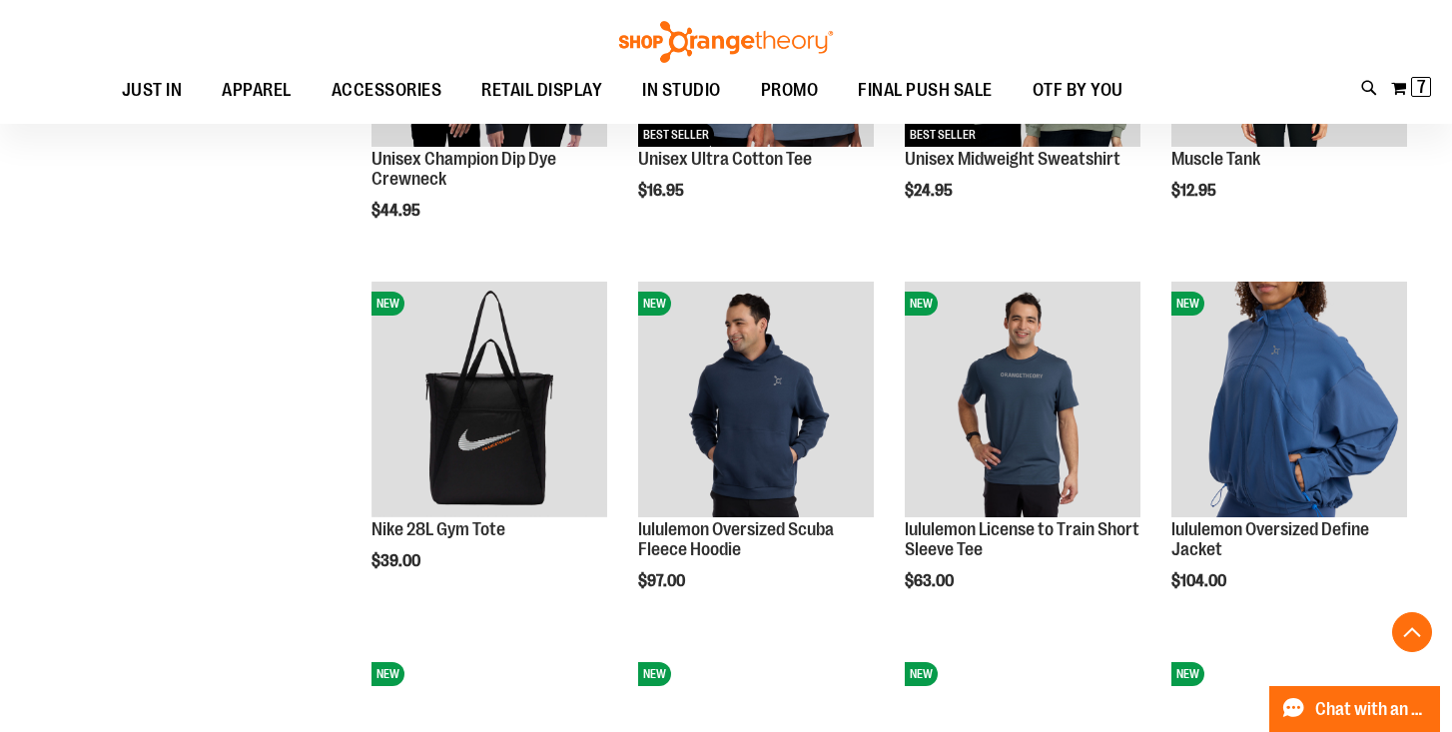
scroll to position [1596, 0]
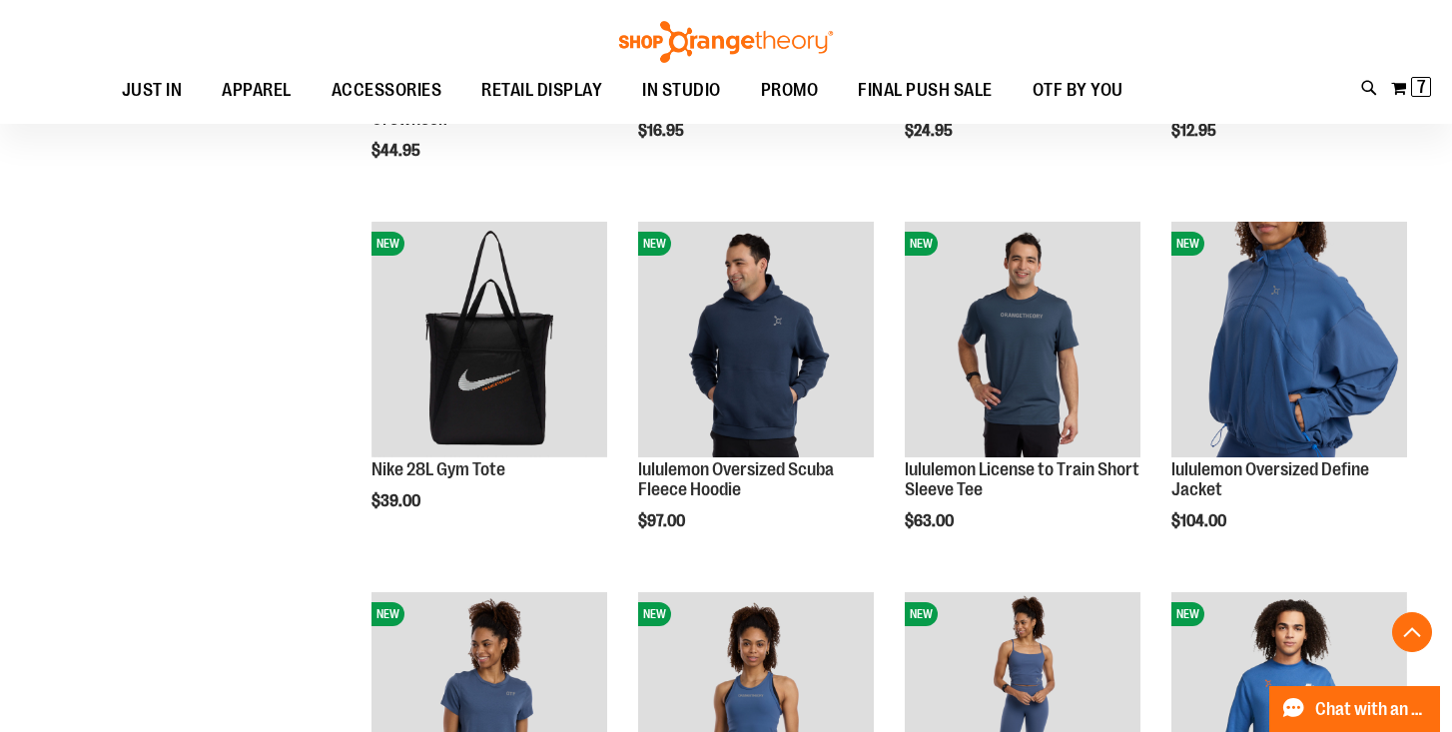
scroll to position [1772, 0]
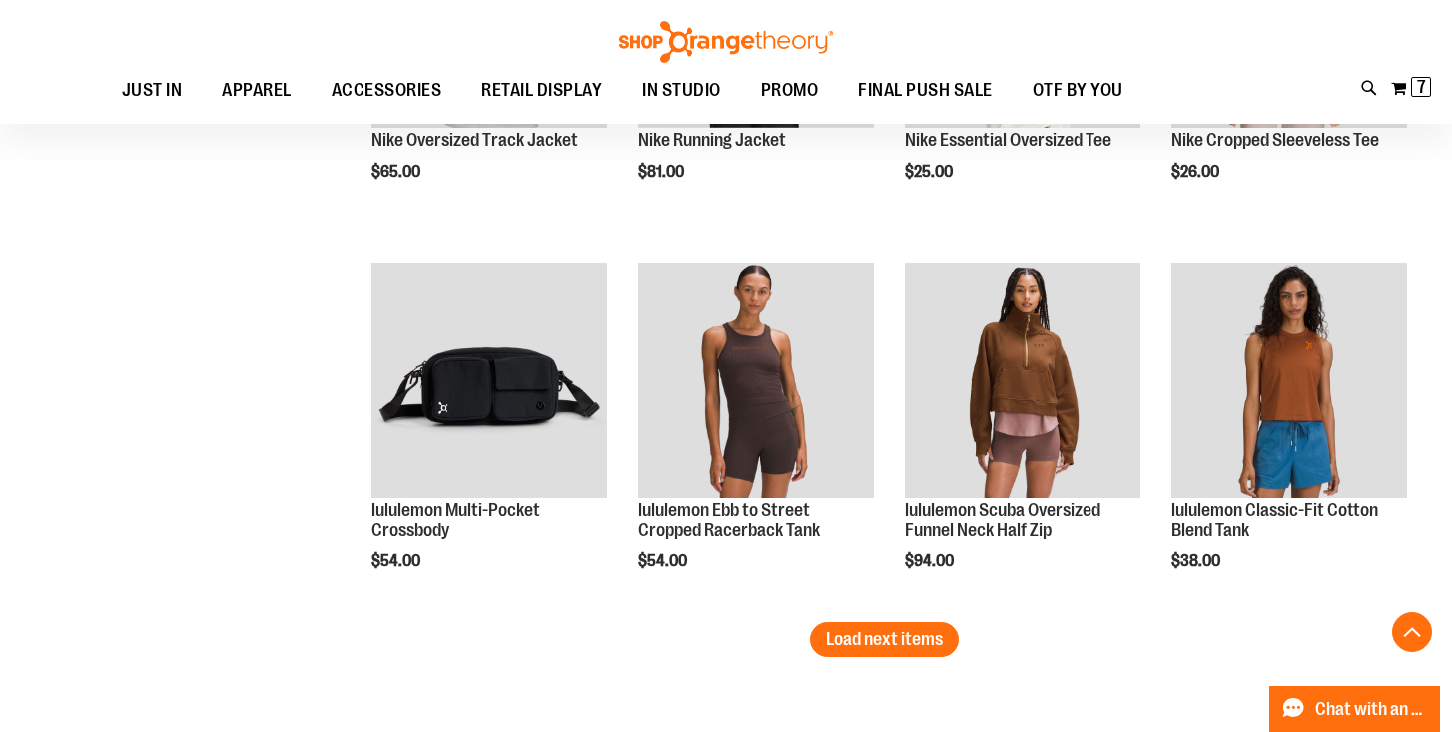
scroll to position [3104, 0]
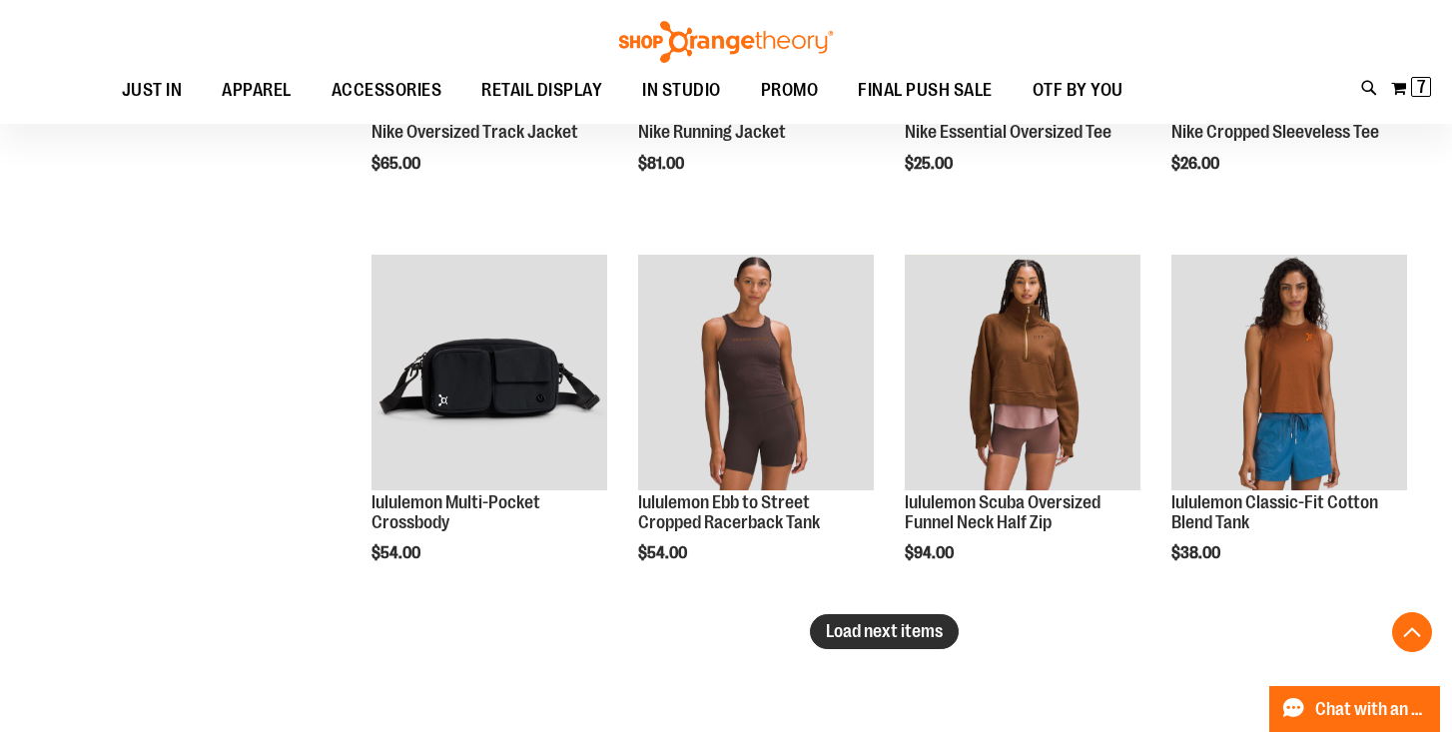
click at [835, 633] on span "Load next items" at bounding box center [884, 631] width 117 height 20
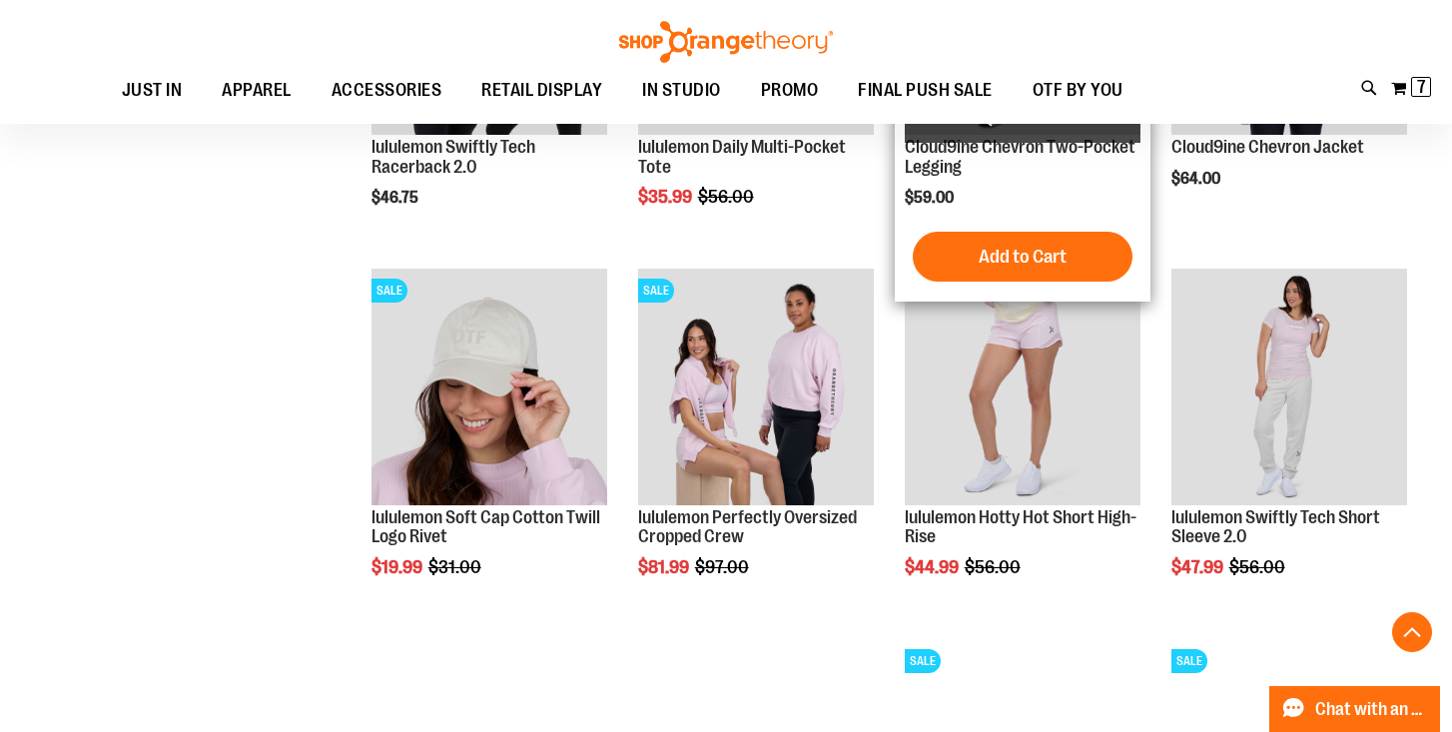
scroll to position [3836, 0]
